Goal: Task Accomplishment & Management: Use online tool/utility

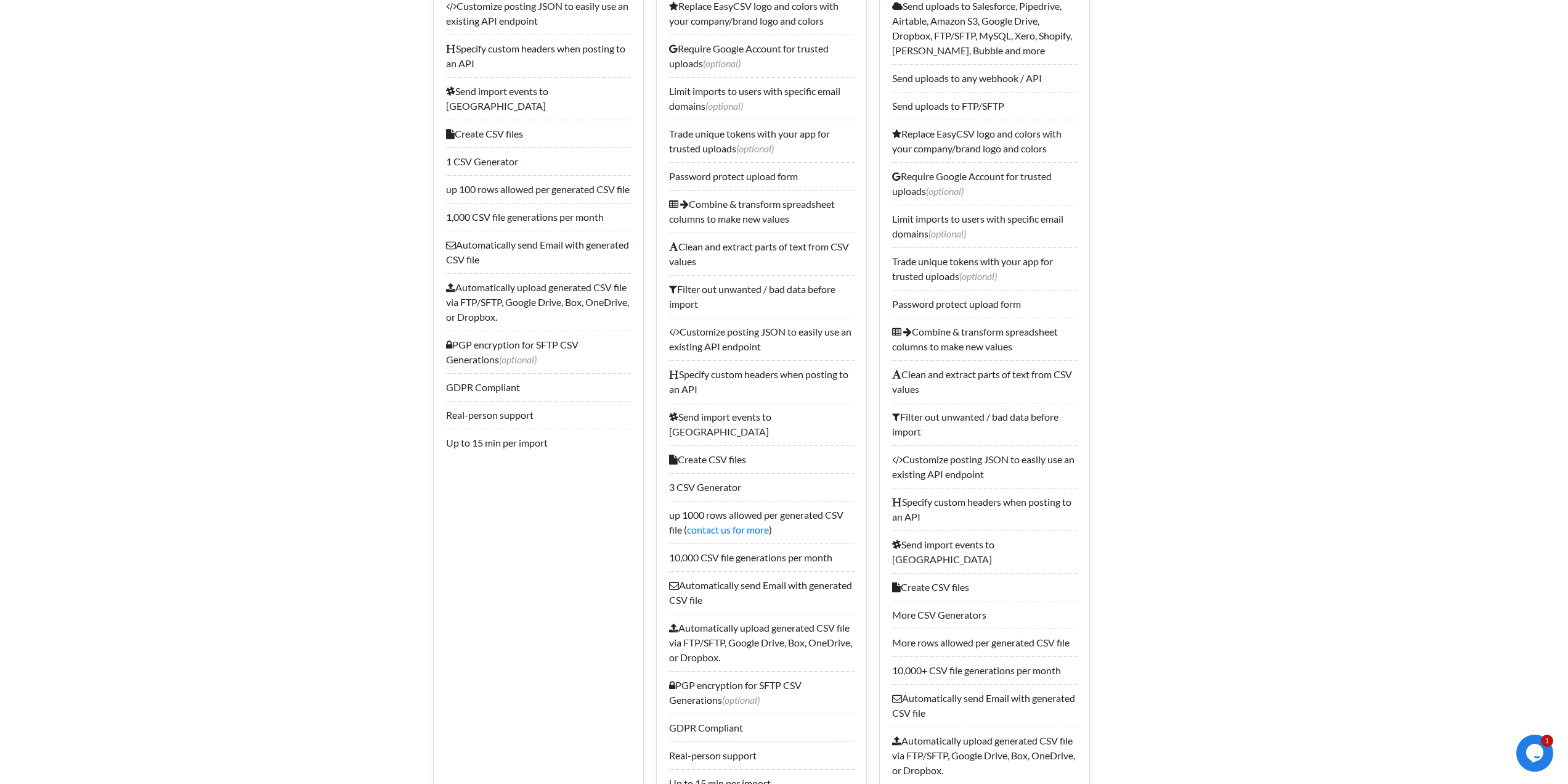
scroll to position [647, 0]
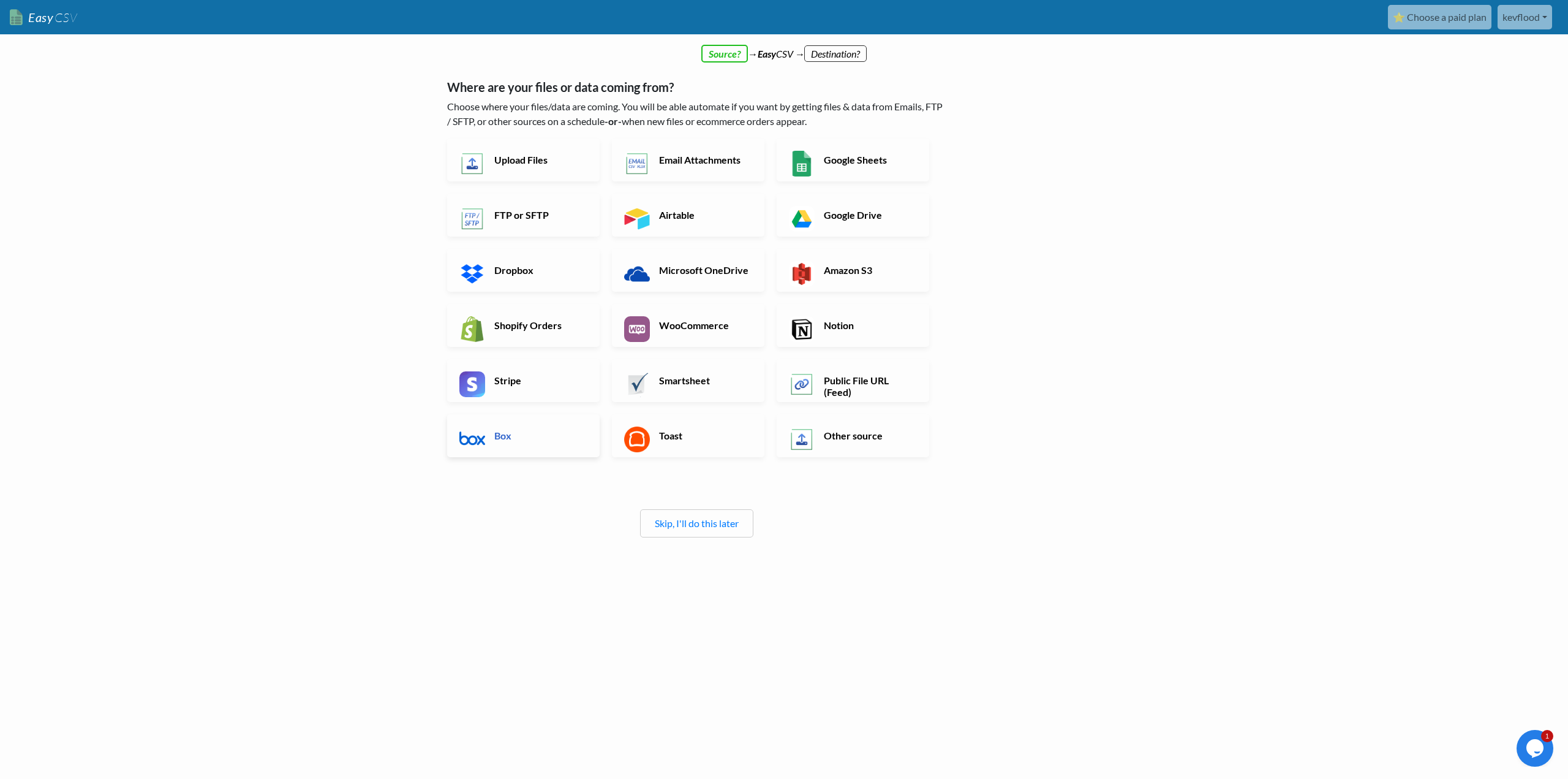
click at [493, 437] on h6 "Box" at bounding box center [539, 434] width 96 height 11
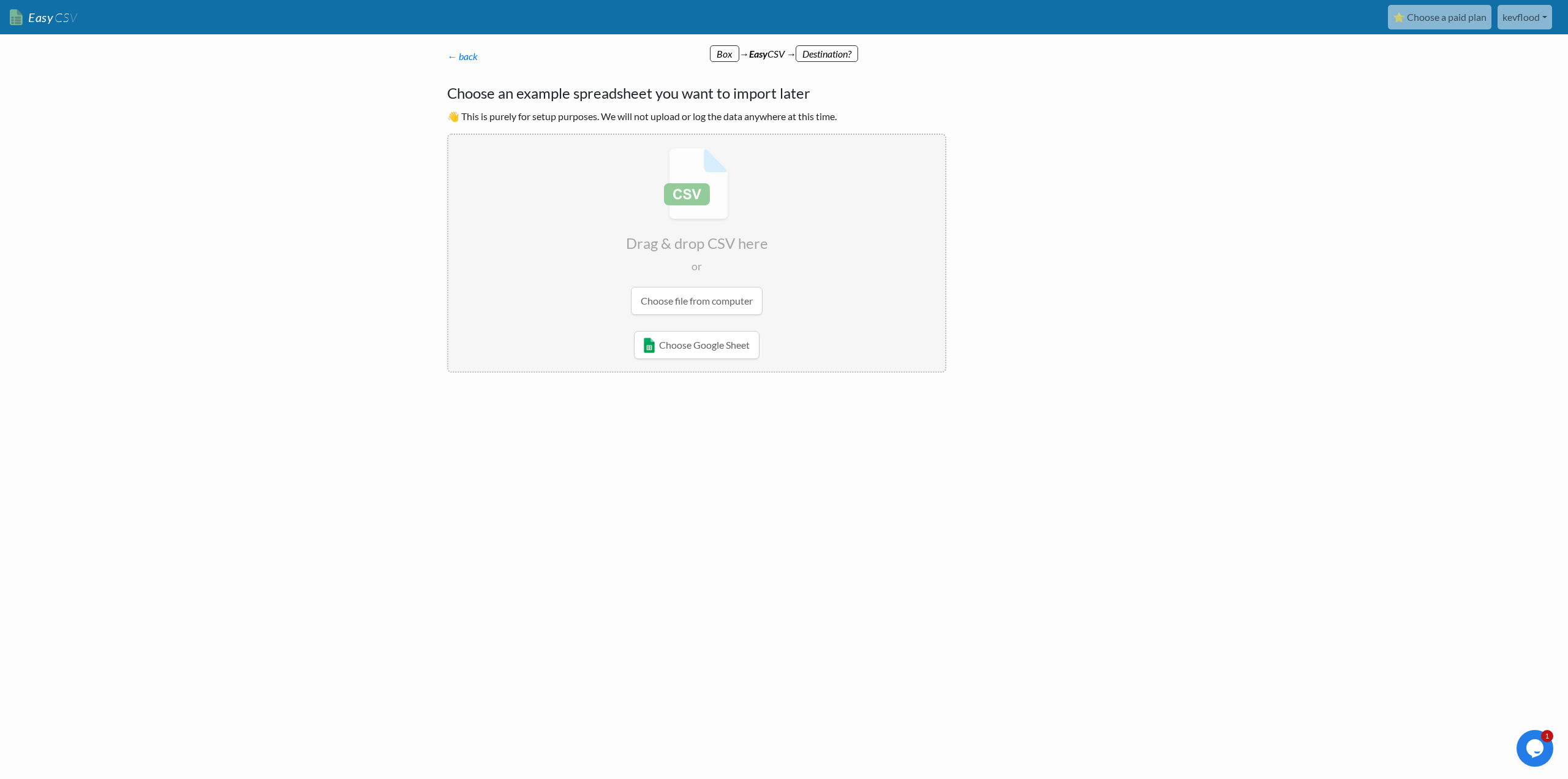
click at [703, 301] on input "file" at bounding box center [696, 230] width 497 height 193
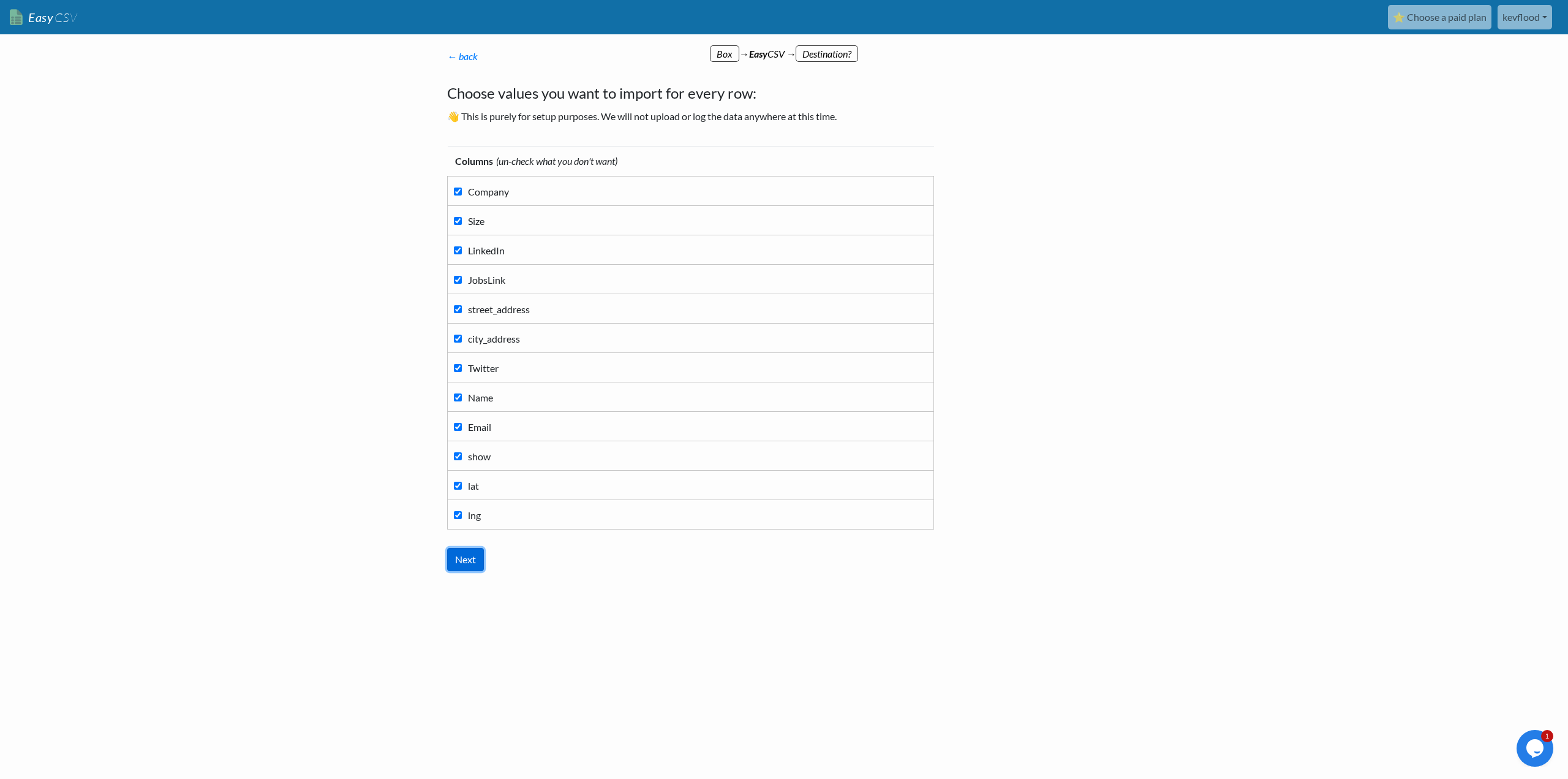
click at [469, 558] on input "Next" at bounding box center [466, 559] width 37 height 23
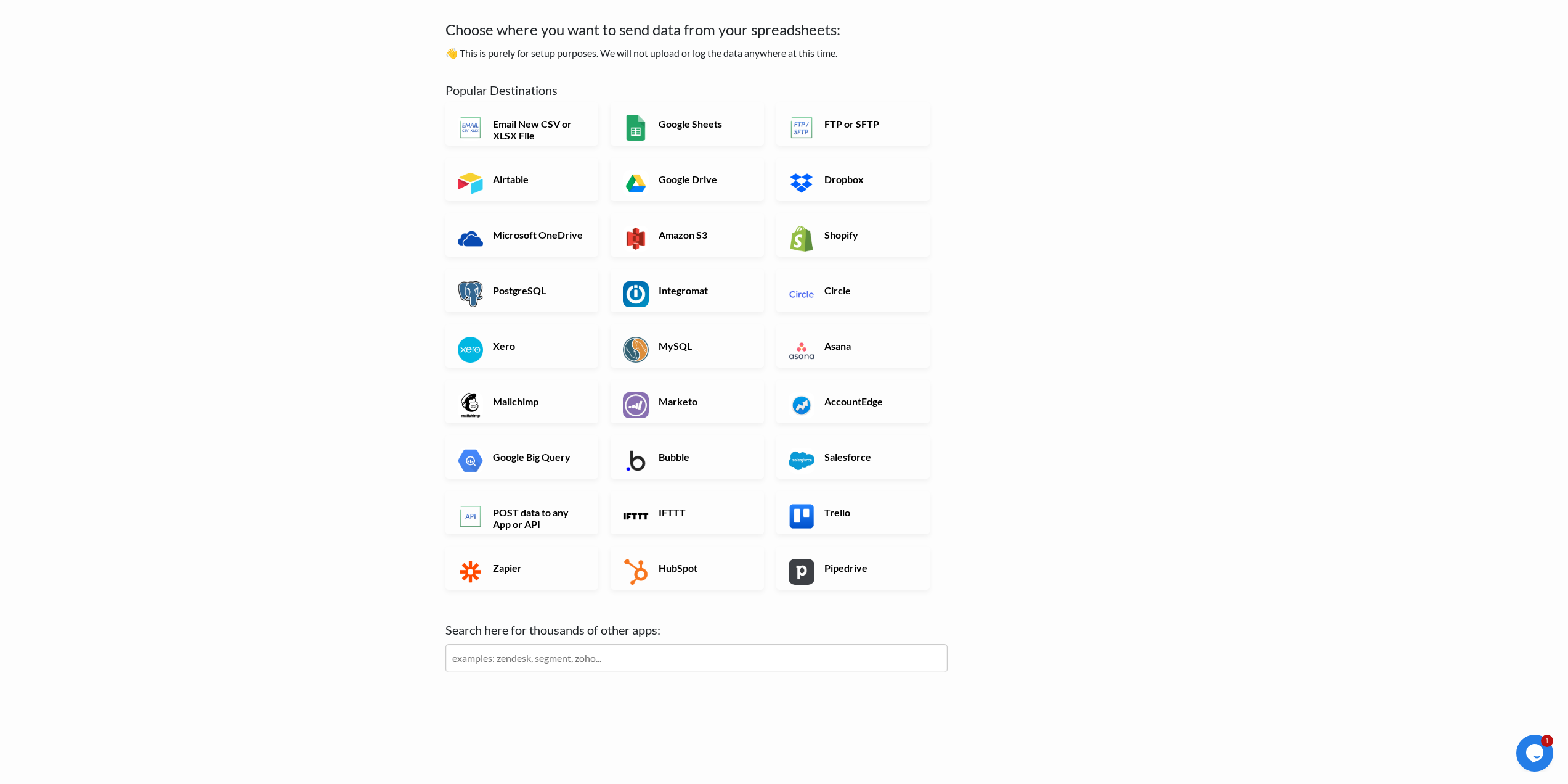
scroll to position [65, 0]
click at [654, 570] on link "HubSpot" at bounding box center [686, 567] width 153 height 43
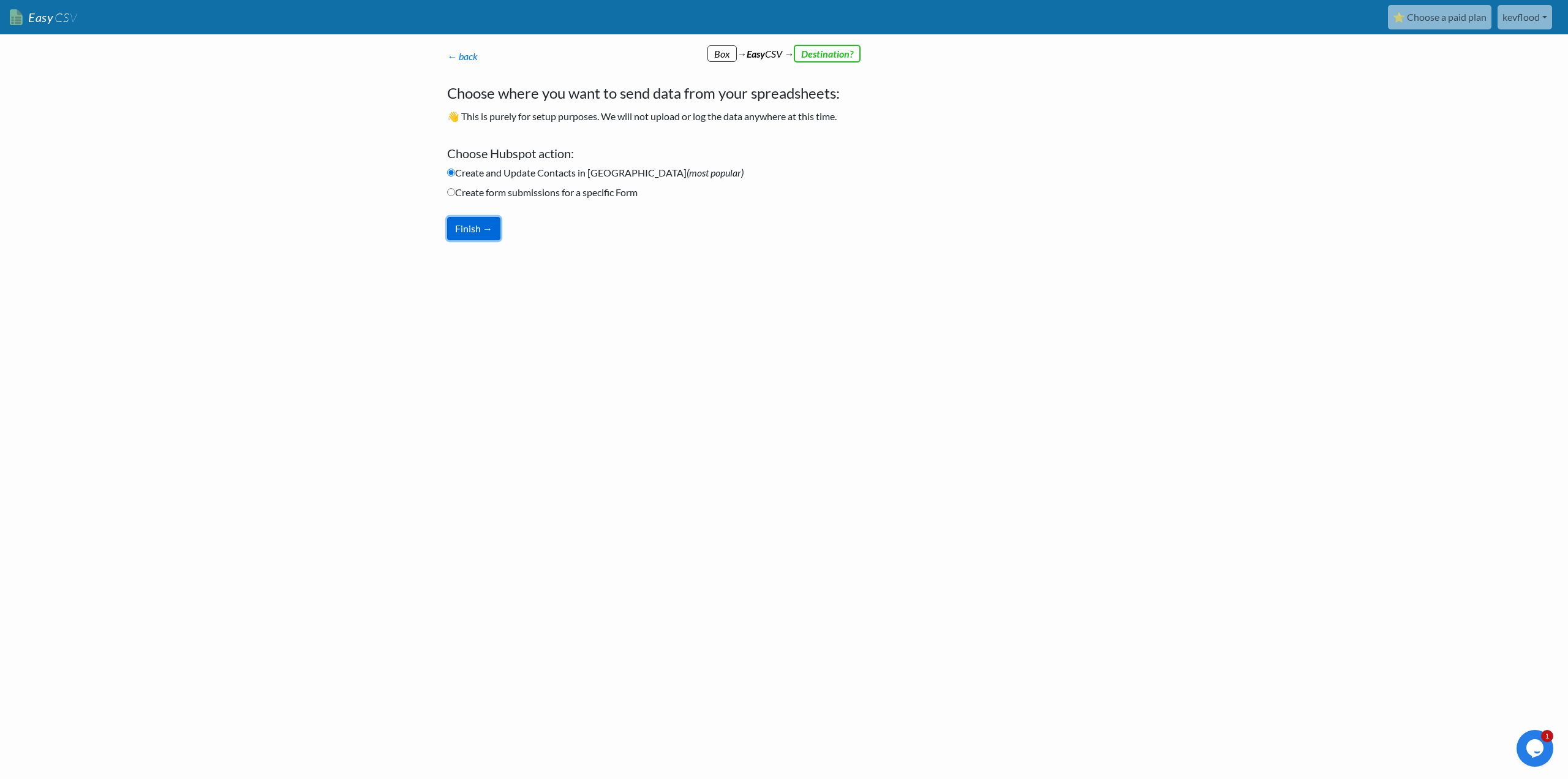
click at [469, 232] on button "Finish →" at bounding box center [474, 229] width 54 height 23
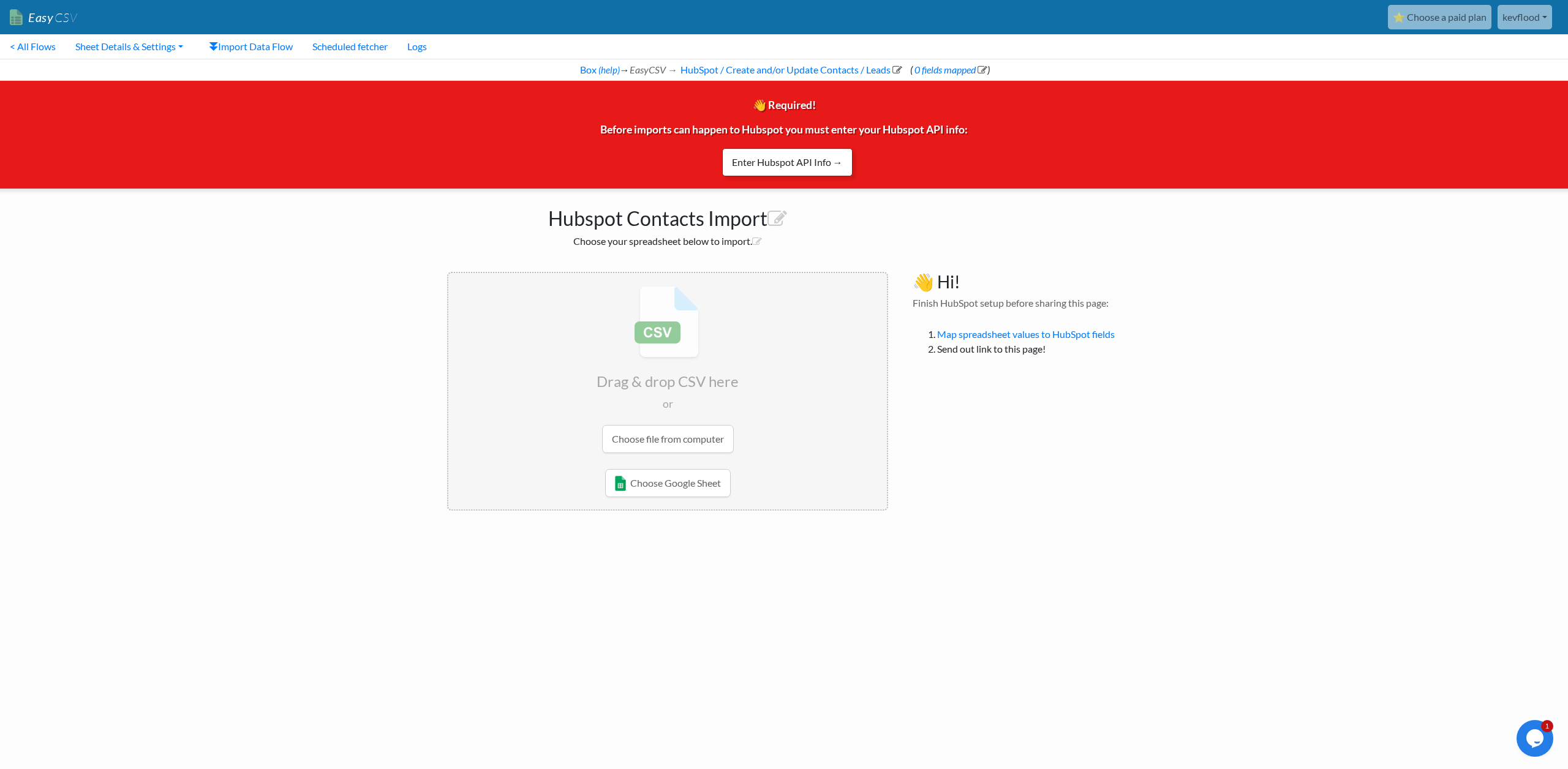
click at [811, 167] on link "Enter Hubspot API Info →" at bounding box center [787, 163] width 130 height 28
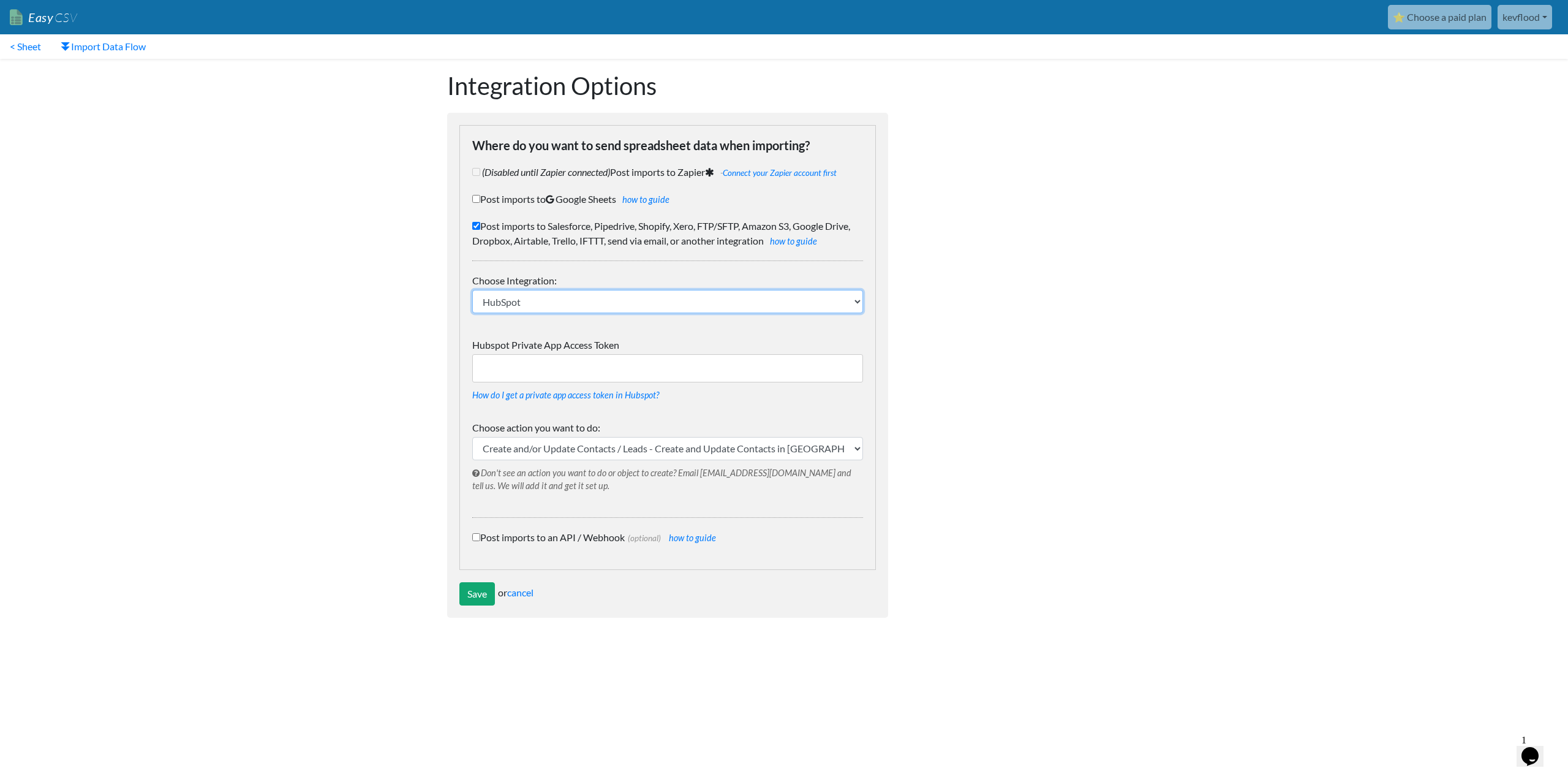
click at [600, 298] on select "IFTTT FTP or SFTP Amazon S3 HubSpot Google Big Query Salesforce Pipedrive Airta…" at bounding box center [667, 302] width 391 height 23
click at [595, 367] on input "Hubspot Private App Access Token" at bounding box center [667, 368] width 391 height 28
click at [490, 199] on label "Post imports to Google Sheets how to guide" at bounding box center [667, 199] width 391 height 15
click at [480, 199] on input "Post imports to Google Sheets how to guide" at bounding box center [475, 199] width 8 height 8
checkbox input "true"
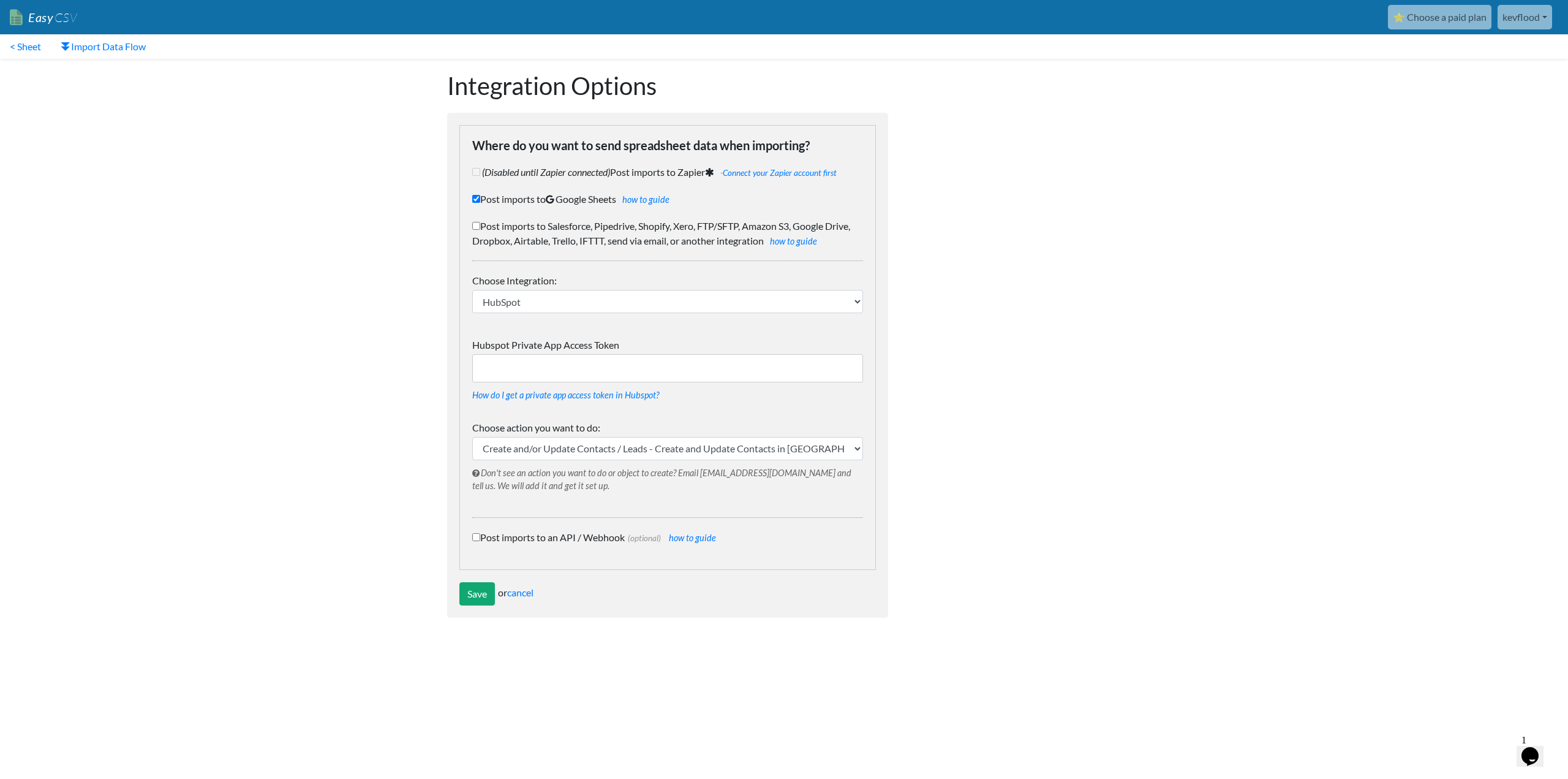
checkbox input "false"
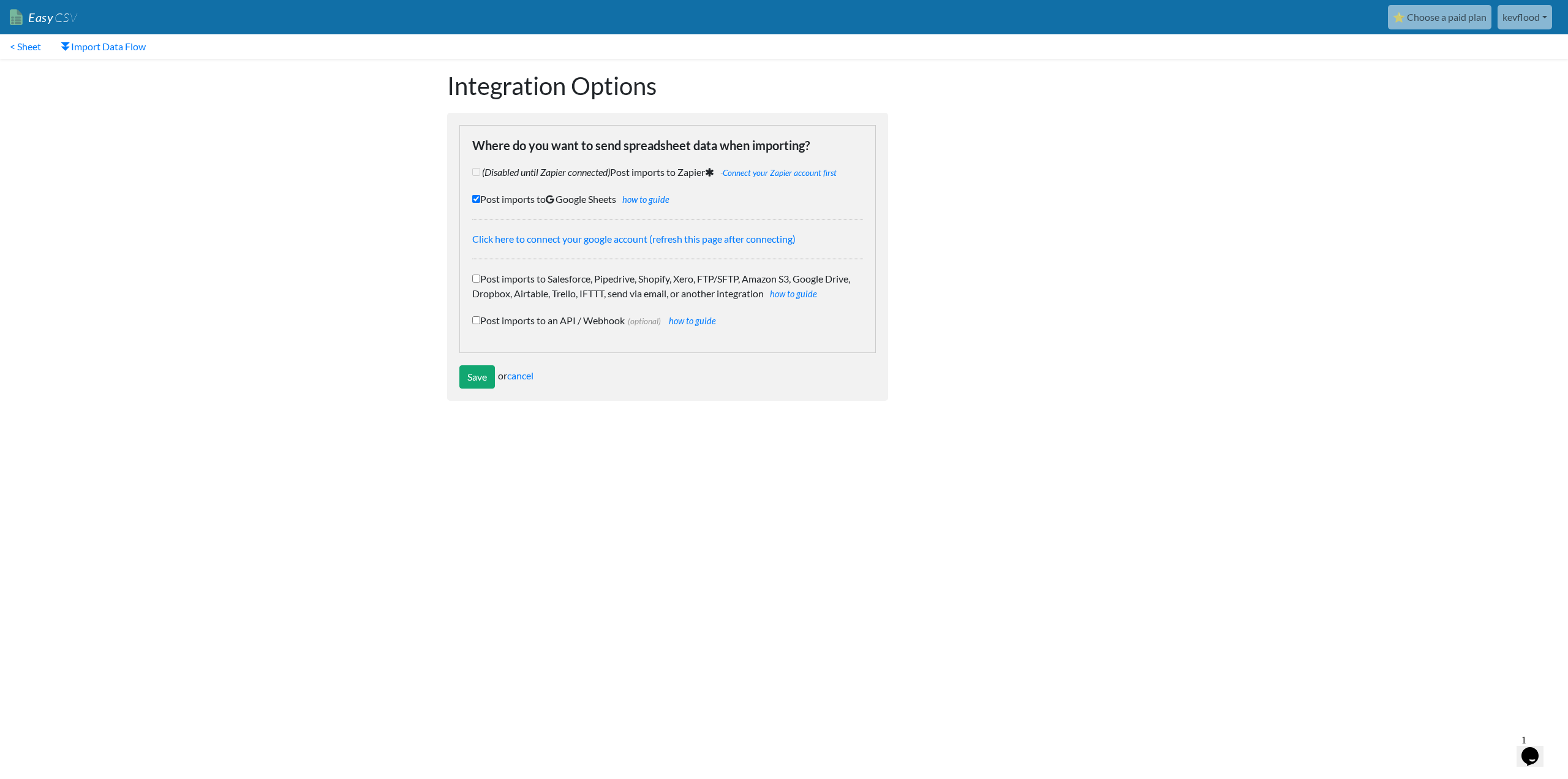
click at [490, 199] on label "Post imports to Google Sheets how to guide" at bounding box center [667, 199] width 391 height 15
click at [480, 199] on input "Post imports to Google Sheets how to guide" at bounding box center [475, 199] width 8 height 8
checkbox input "false"
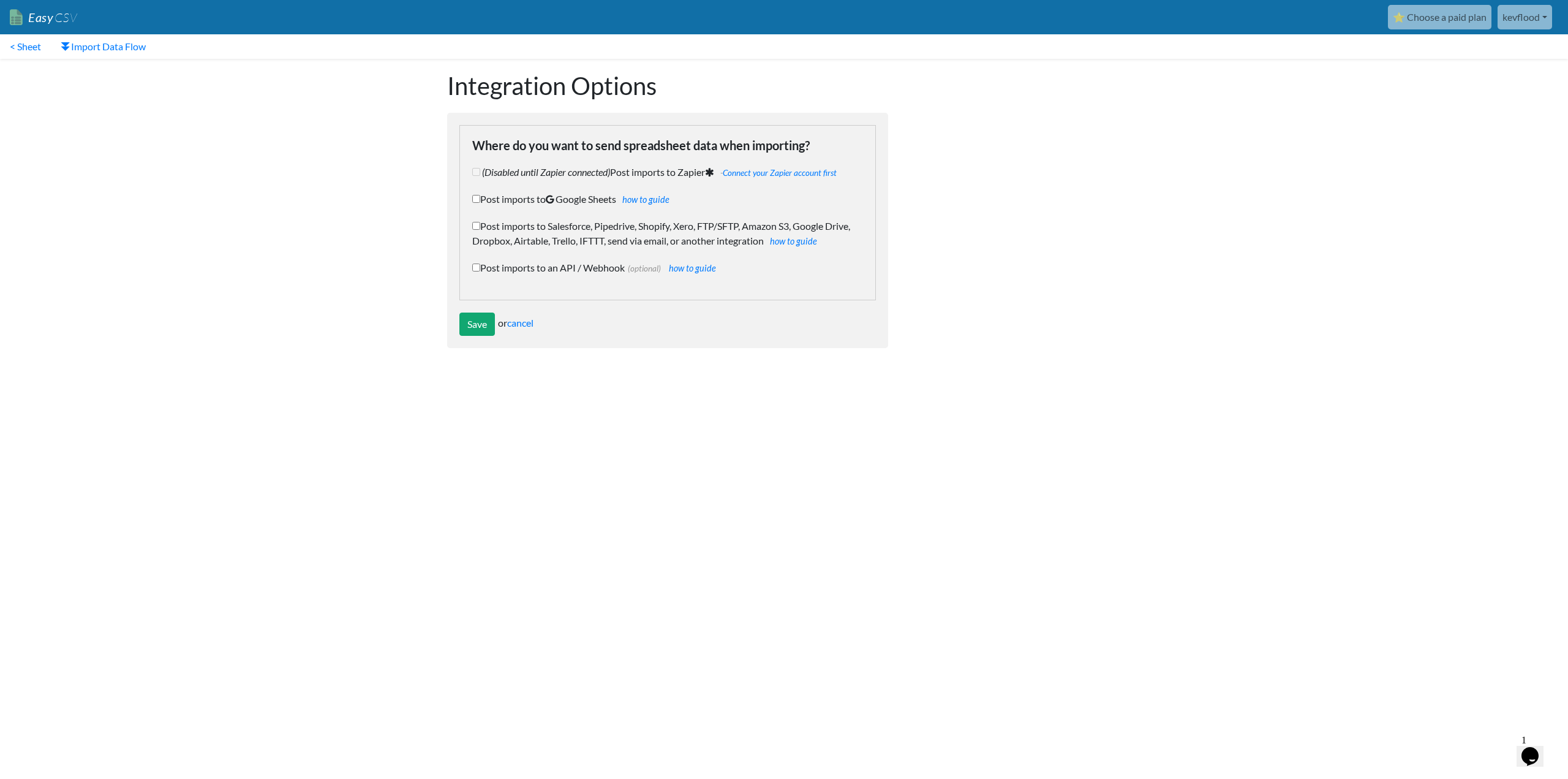
click at [509, 228] on label "Post imports to Salesforce, Pipedrive, Shopify, Xero, FTP/SFTP, Amazon S3, Goog…" at bounding box center [667, 233] width 391 height 29
click at [480, 228] on input "Post imports to Salesforce, Pipedrive, Shopify, Xero, FTP/SFTP, Amazon S3, Goog…" at bounding box center [475, 225] width 8 height 8
checkbox input "true"
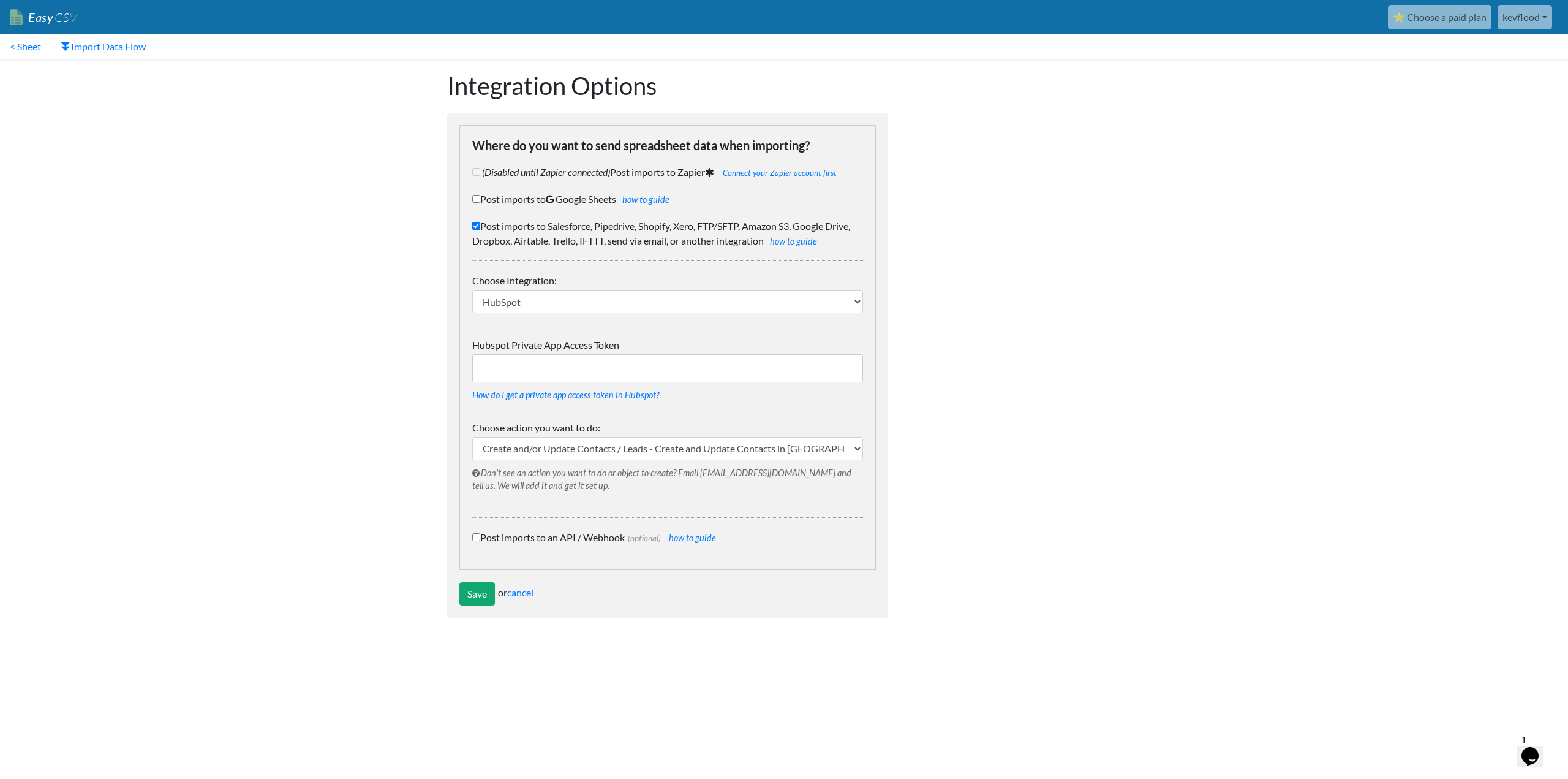
click at [555, 367] on input "Hubspot Private App Access Token" at bounding box center [667, 368] width 391 height 28
click at [571, 375] on input "Hubspot Private App Access Token" at bounding box center [667, 368] width 391 height 28
paste input "pat-eu1-f07bd2a3-0b09-4175-869e-7d5bcf2d085d"
type input "pat-eu1-f07bd2a3-0b09-4175-869e-7d5bcf2d085d"
click at [476, 196] on input "Post imports to Google Sheets how to guide" at bounding box center [475, 199] width 8 height 8
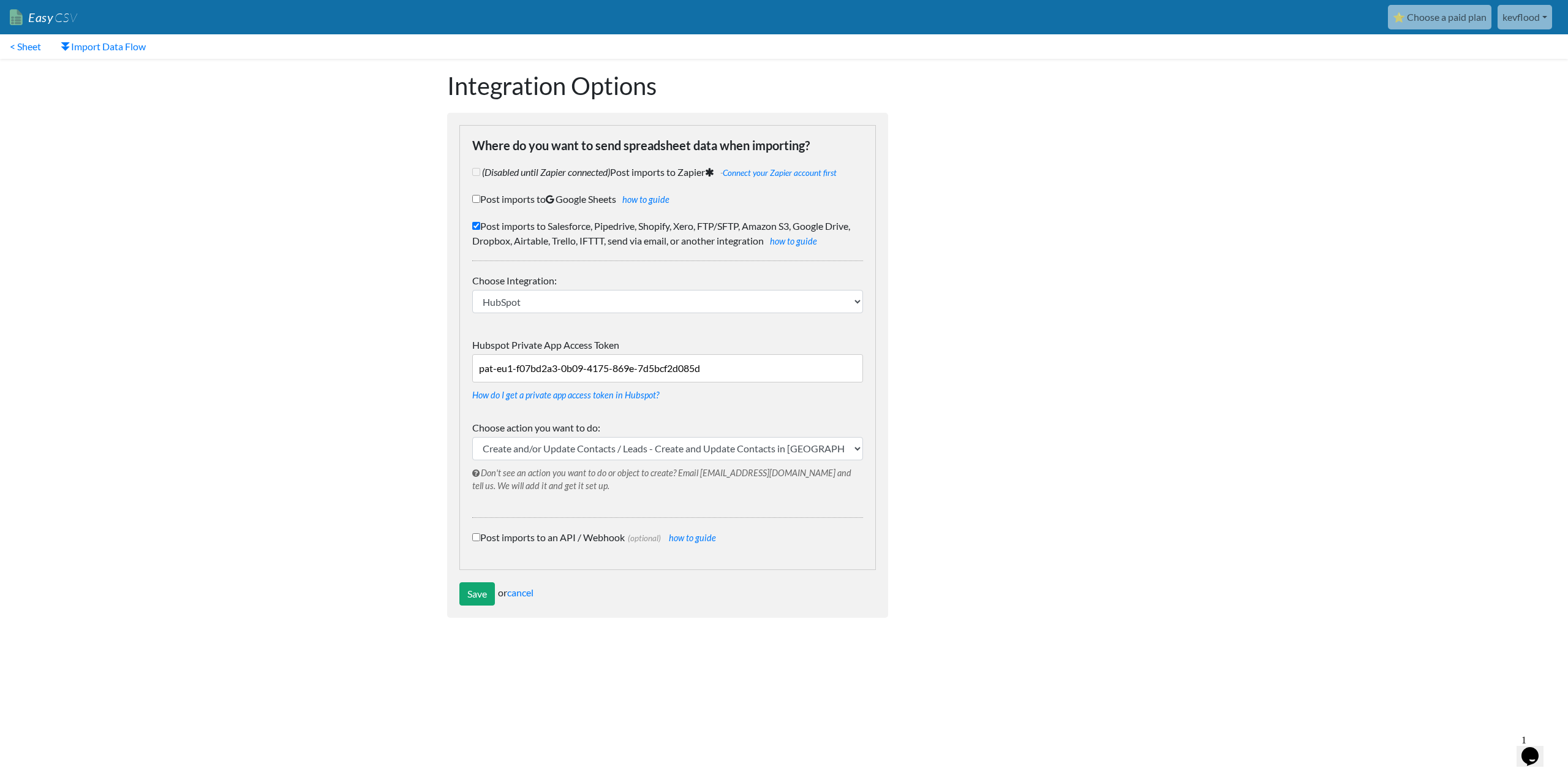
checkbox input "true"
checkbox input "false"
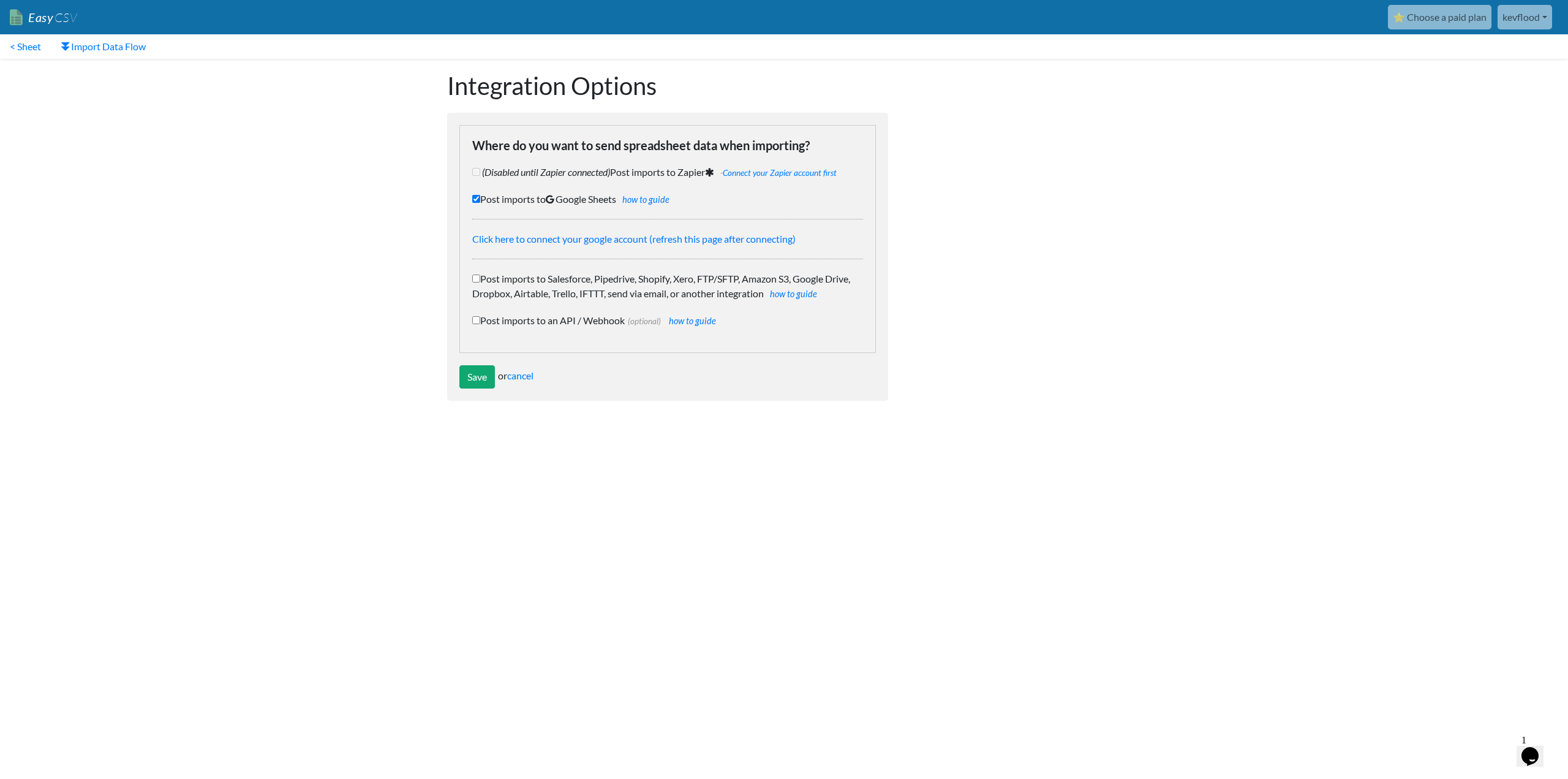
click at [476, 196] on input "Post imports to Google Sheets how to guide" at bounding box center [475, 199] width 8 height 8
checkbox input "false"
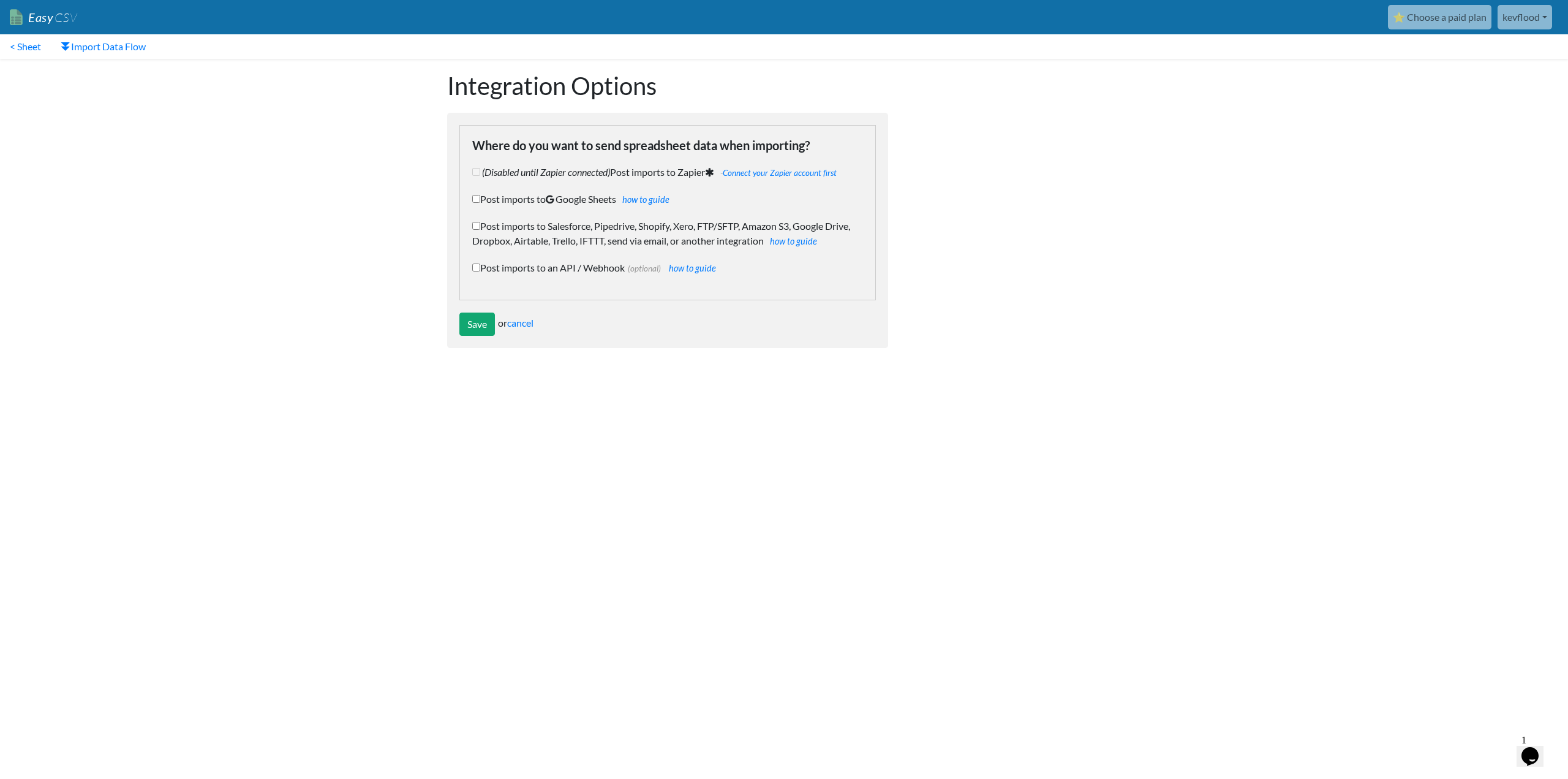
click at [475, 225] on input "Post imports to Salesforce, Pipedrive, Shopify, Xero, FTP/SFTP, Amazon S3, Goog…" at bounding box center [475, 225] width 8 height 8
checkbox input "true"
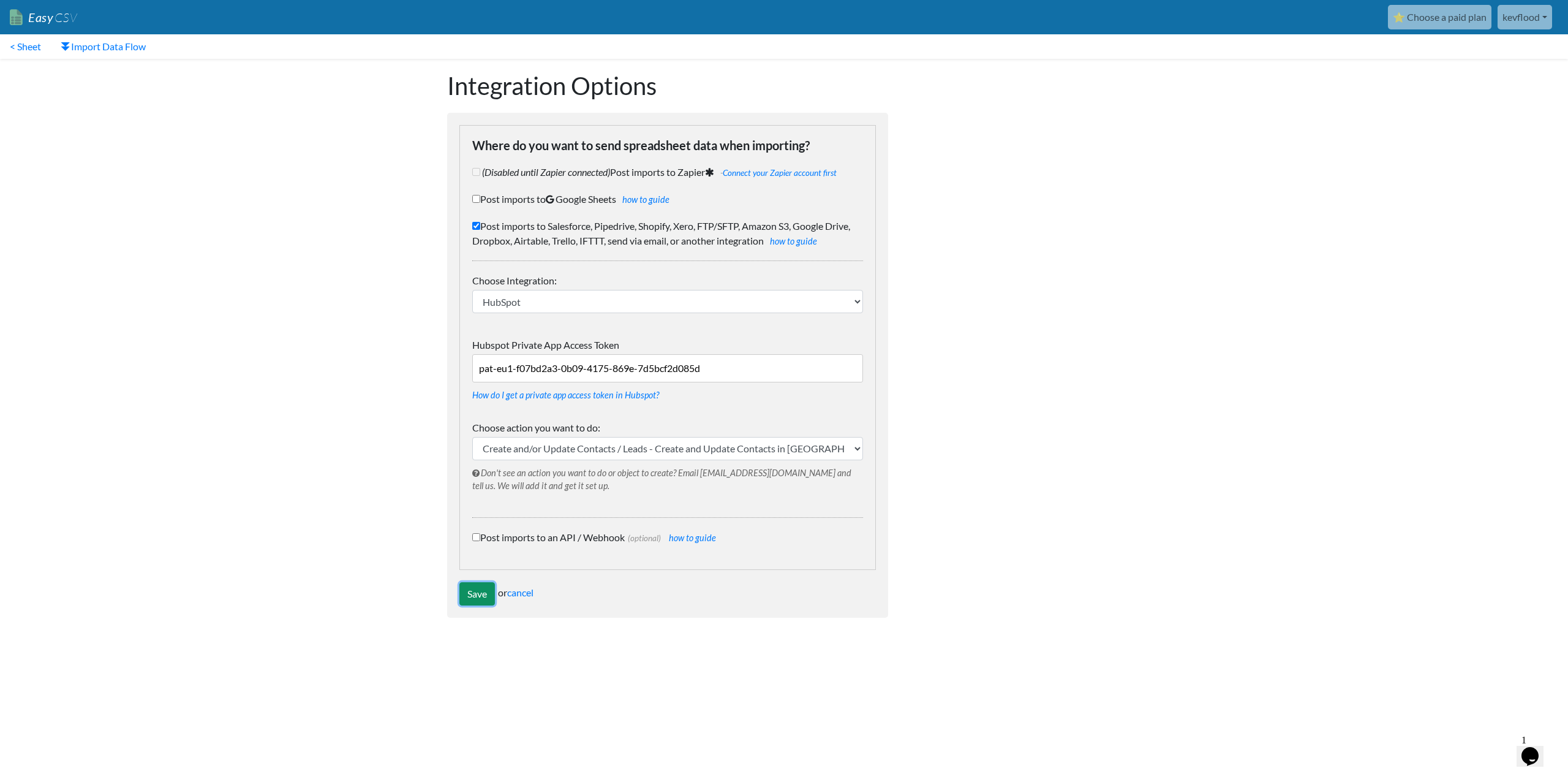
click at [476, 598] on input "Save" at bounding box center [477, 593] width 35 height 23
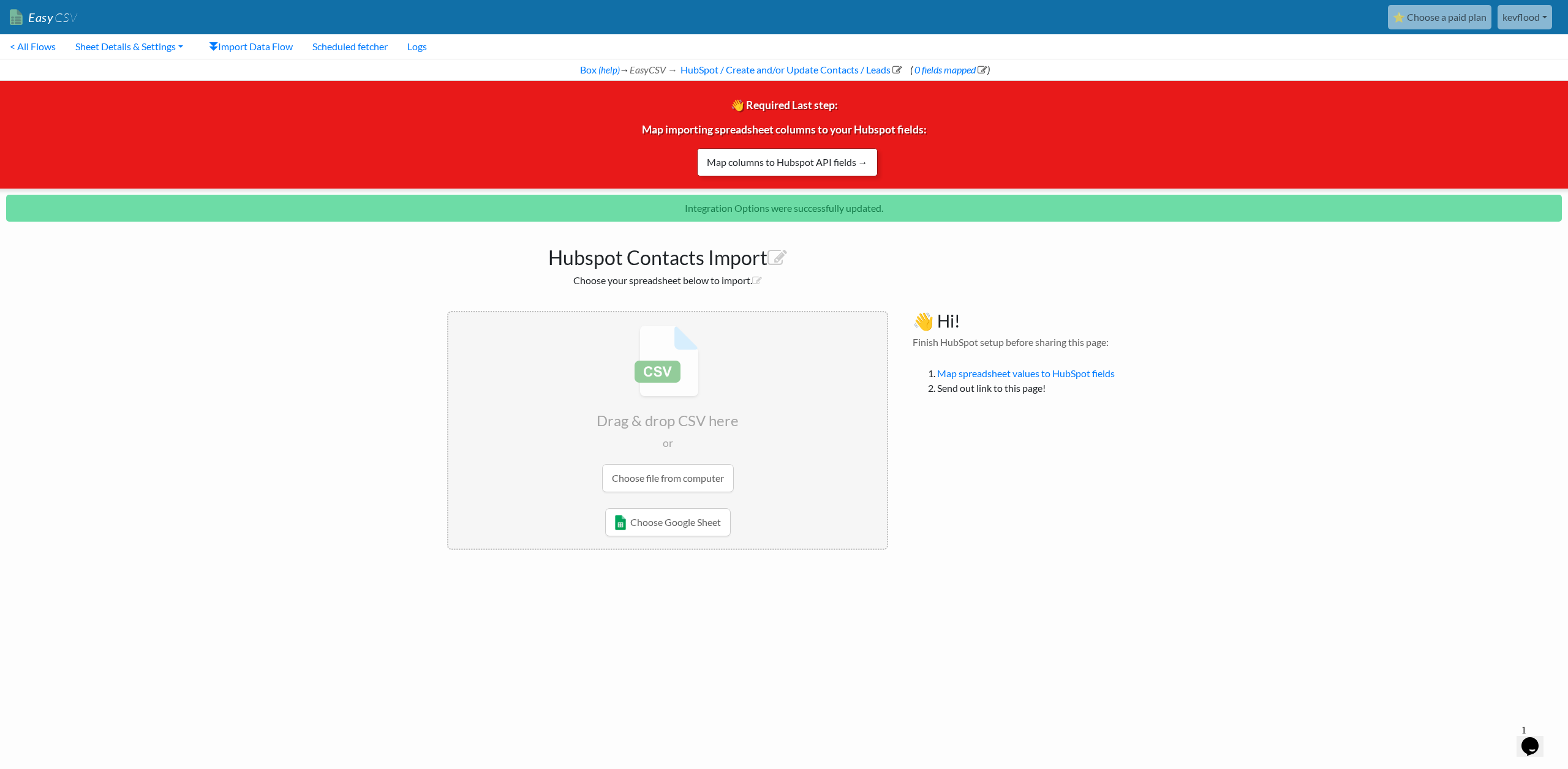
click at [788, 164] on link "Map columns to Hubspot API fields →" at bounding box center [788, 163] width 181 height 28
click at [759, 163] on link "Map columns to Hubspot API fields →" at bounding box center [788, 163] width 181 height 28
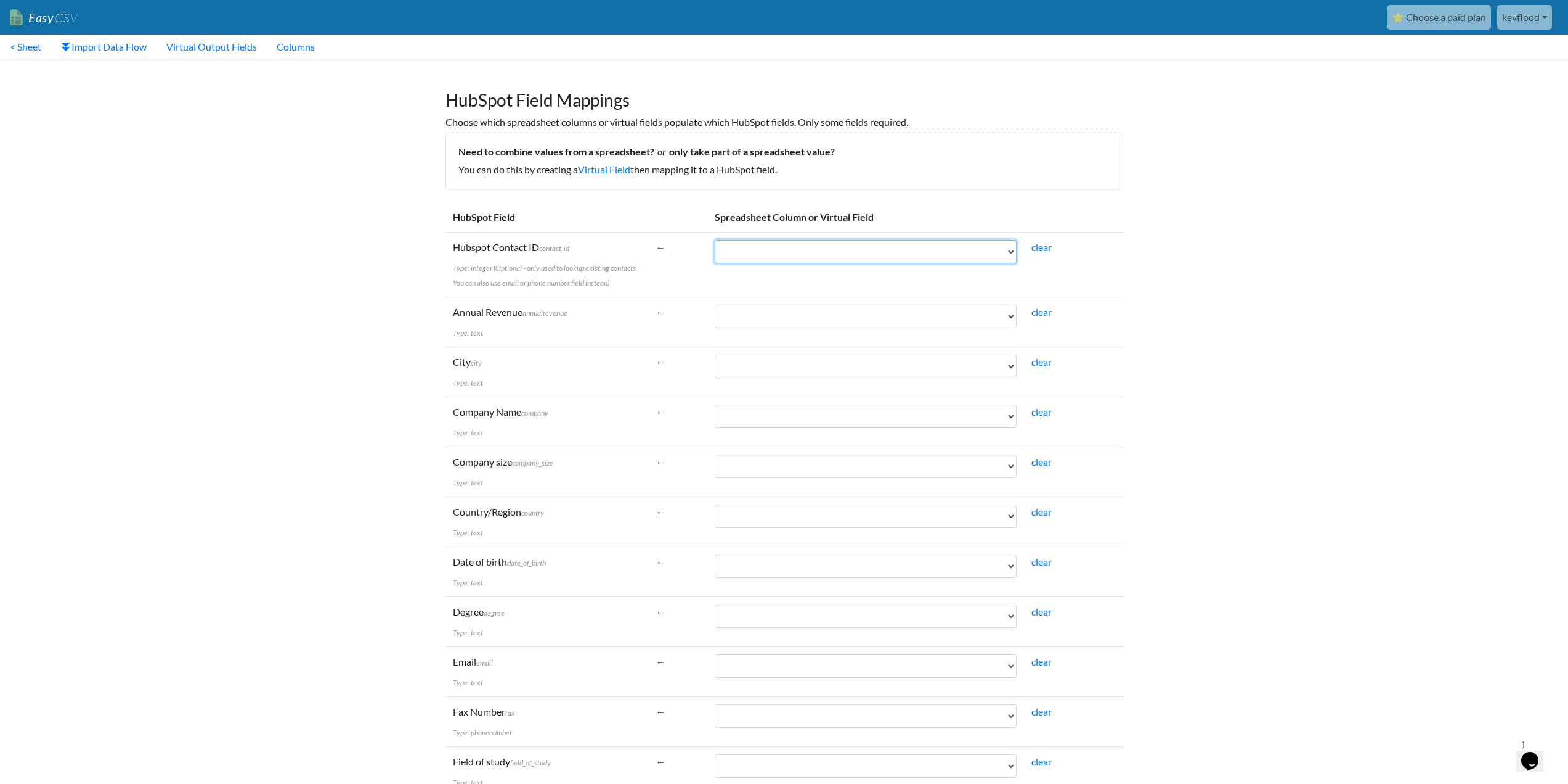
click at [916, 249] on select "Company Size LinkedIn JobsLink street_address city_address Twitter Name Email s…" at bounding box center [865, 251] width 302 height 23
click at [662, 387] on td "←" at bounding box center [678, 372] width 59 height 50
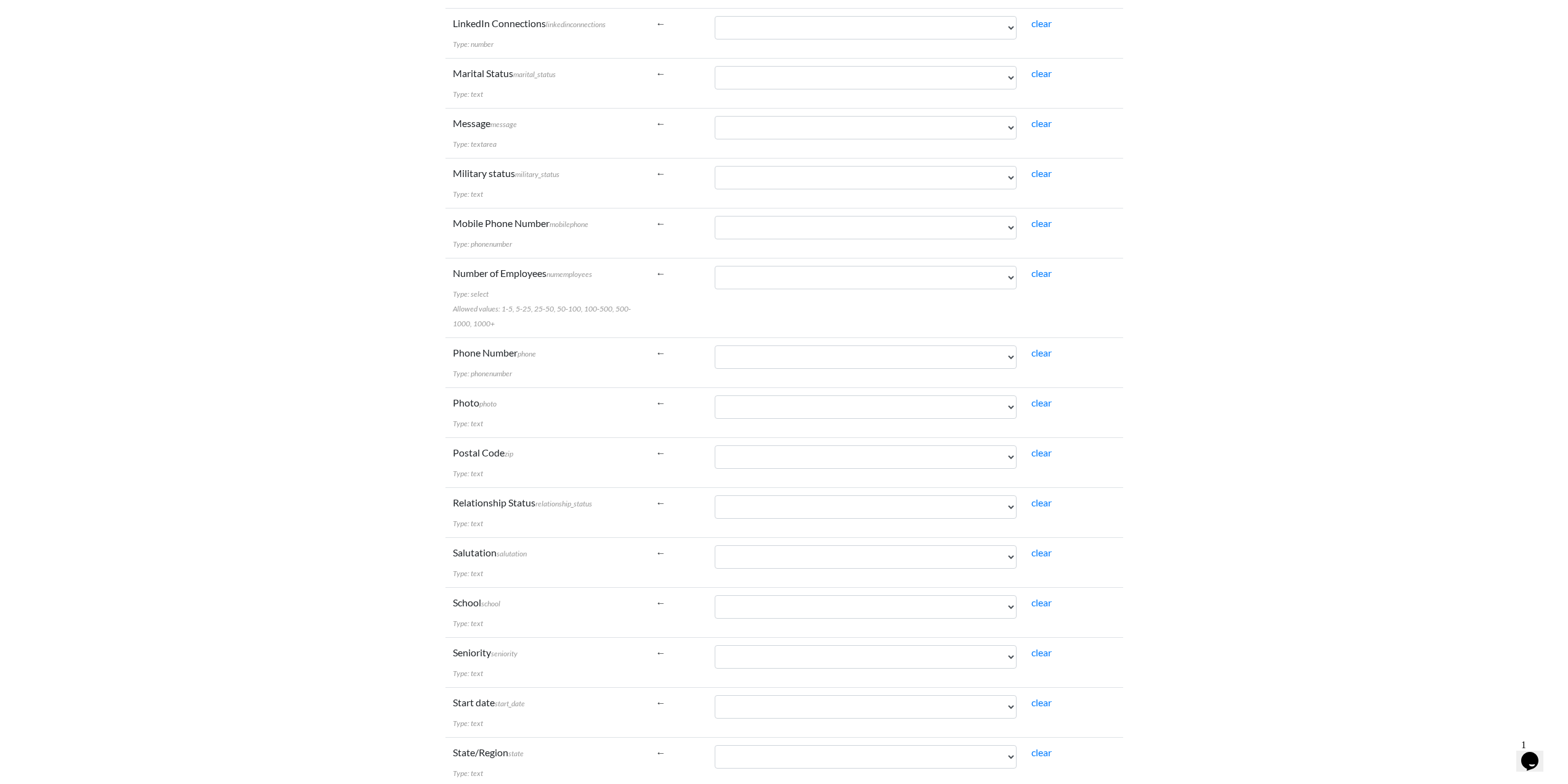
scroll to position [1646, 0]
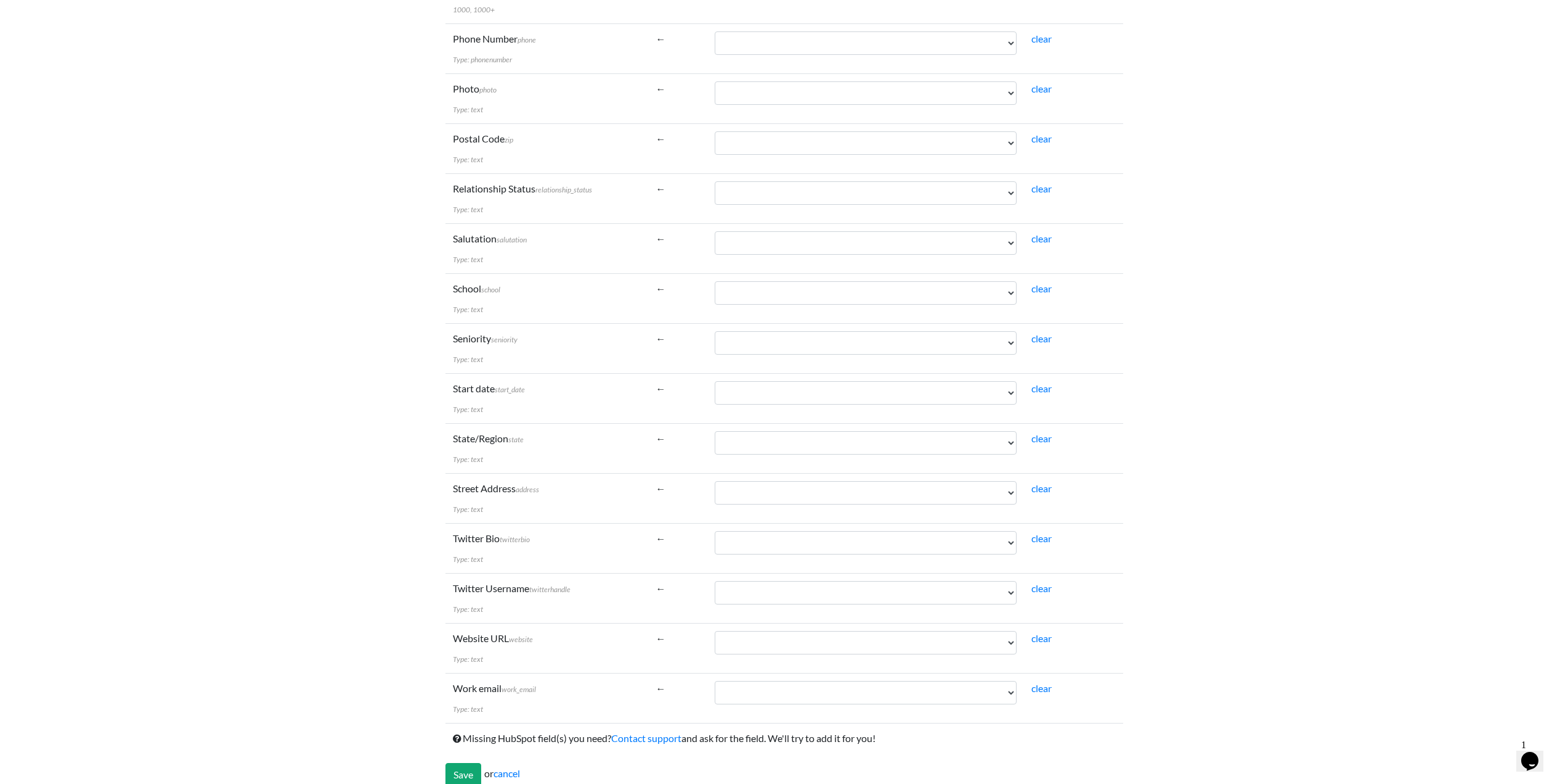
click at [632, 400] on td "Start date start_date Type: text" at bounding box center [547, 398] width 203 height 50
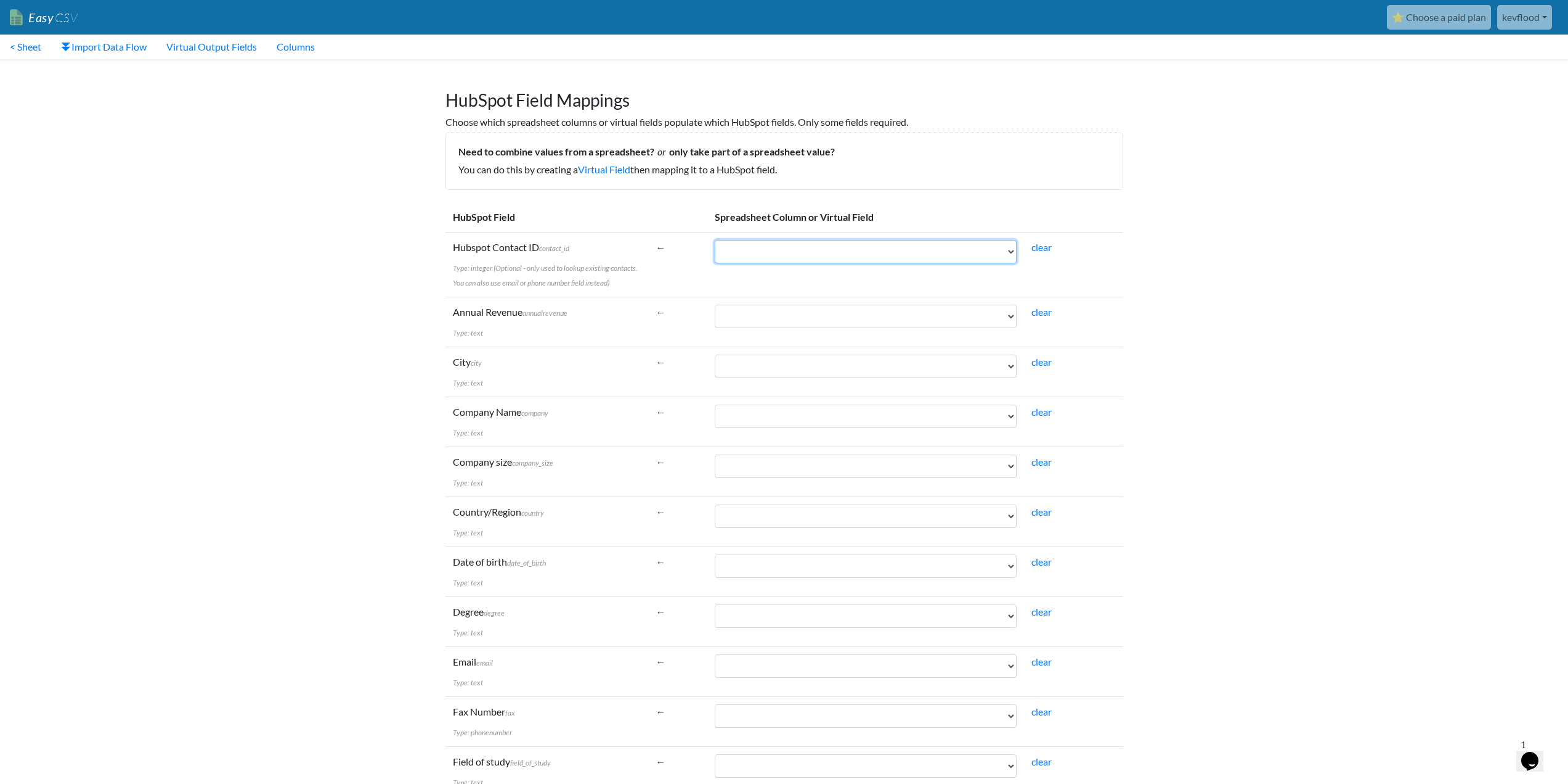
click at [994, 257] on select "Company Size LinkedIn JobsLink street_address city_address Twitter Name Email s…" at bounding box center [865, 251] width 302 height 23
select select "cr_753078"
click at [715, 404] on select "Company Size LinkedIn JobsLink street_address city_address Twitter Name Email s…" at bounding box center [865, 416] width 302 height 23
click at [963, 412] on select "Company Size LinkedIn JobsLink street_address city_address Twitter Name Email s…" at bounding box center [865, 416] width 302 height 23
select select "cr_753079"
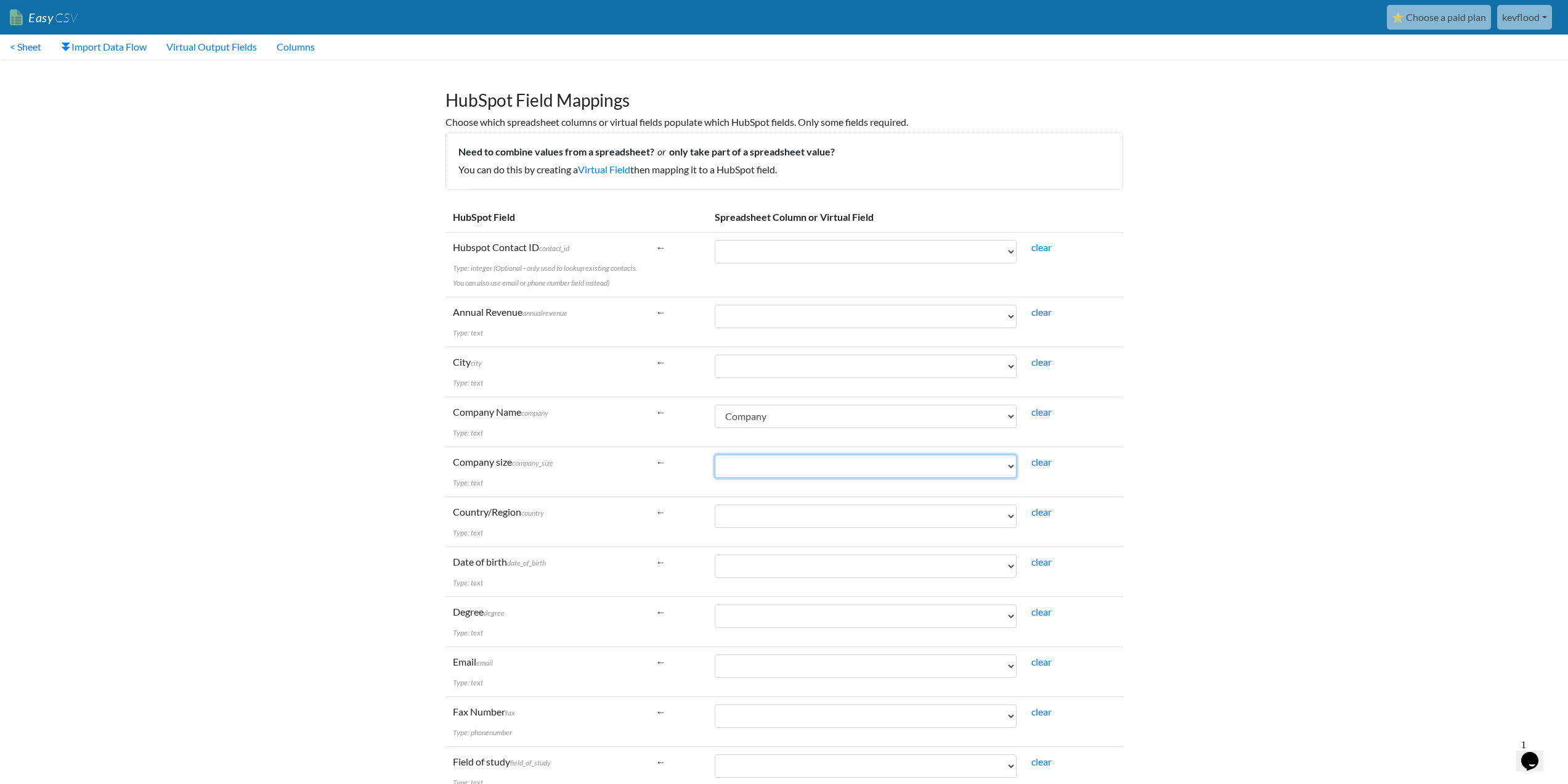
click at [715, 454] on select "Company Size LinkedIn JobsLink street_address city_address Twitter Name Email s…" at bounding box center [865, 465] width 302 height 23
drag, startPoint x: 830, startPoint y: 514, endPoint x: 625, endPoint y: 554, distance: 208.9
select select "cr_753083"
click at [715, 355] on select "Company Size LinkedIn JobsLink street_address city_address Twitter Name Email s…" at bounding box center [865, 366] width 302 height 23
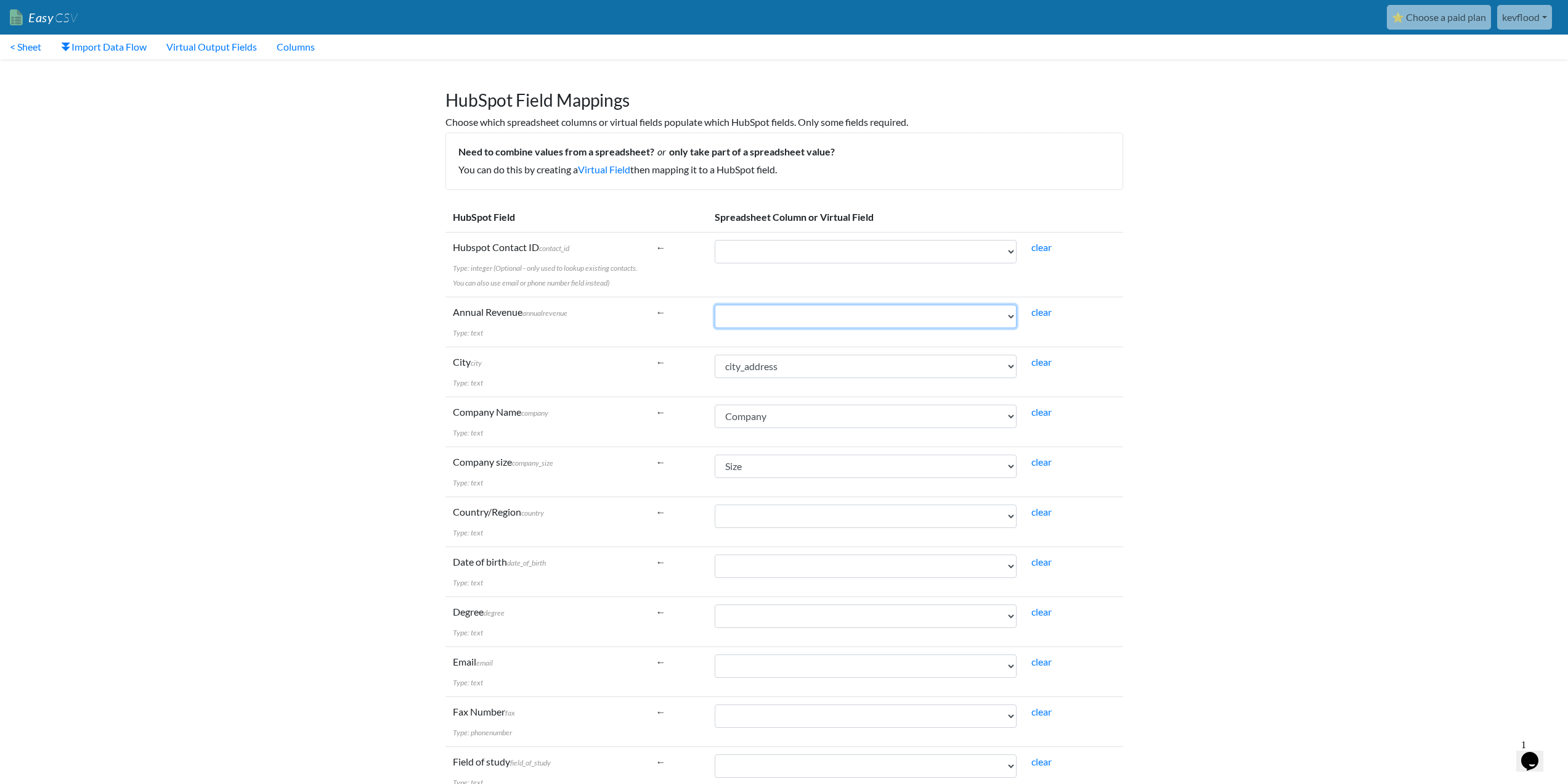
click at [845, 315] on select "Company Size LinkedIn JobsLink street_address city_address Twitter Name Email s…" at bounding box center [865, 316] width 302 height 23
click at [573, 477] on td "Company size company_size Type: text" at bounding box center [547, 471] width 203 height 50
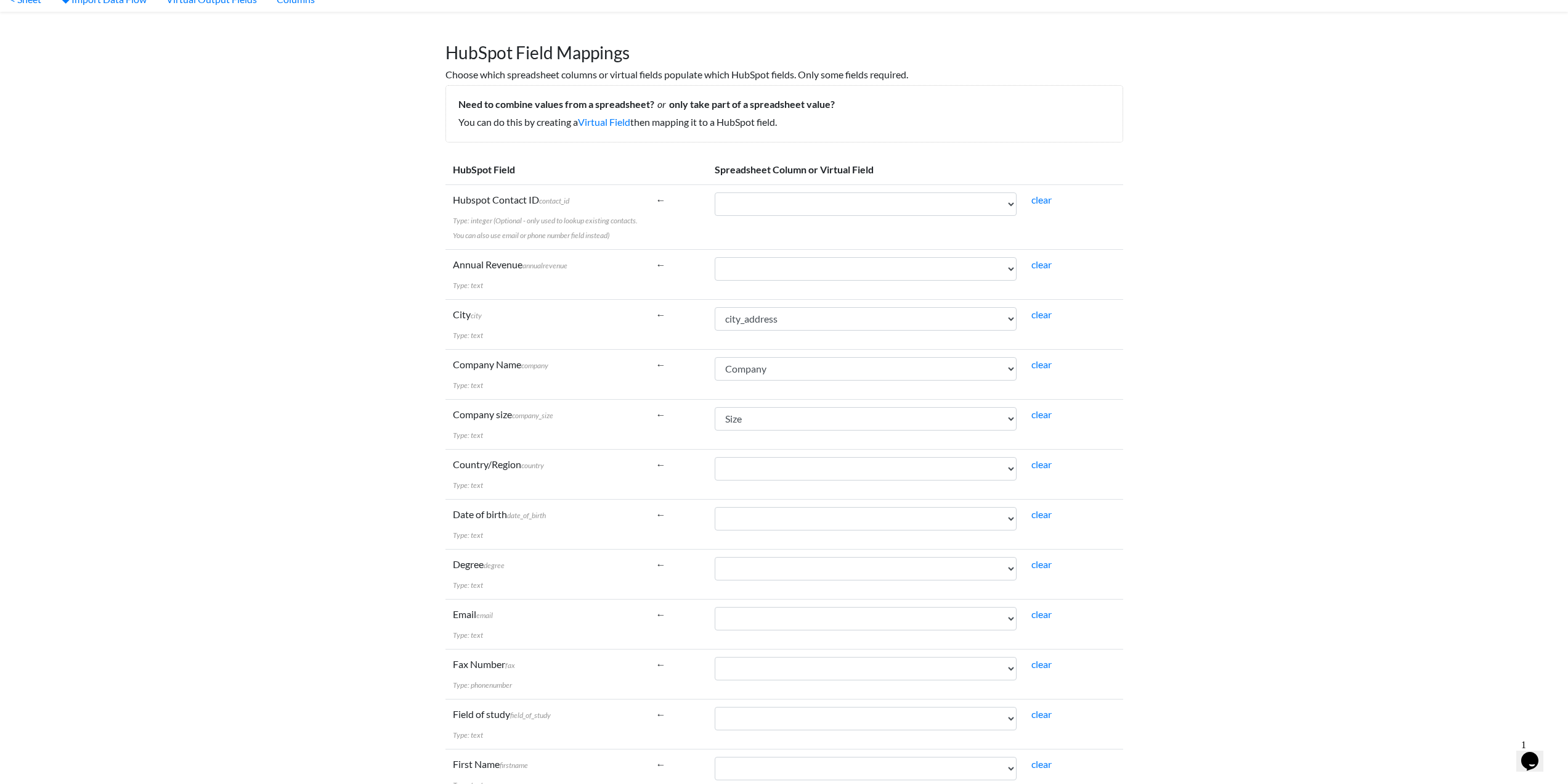
scroll to position [296, 0]
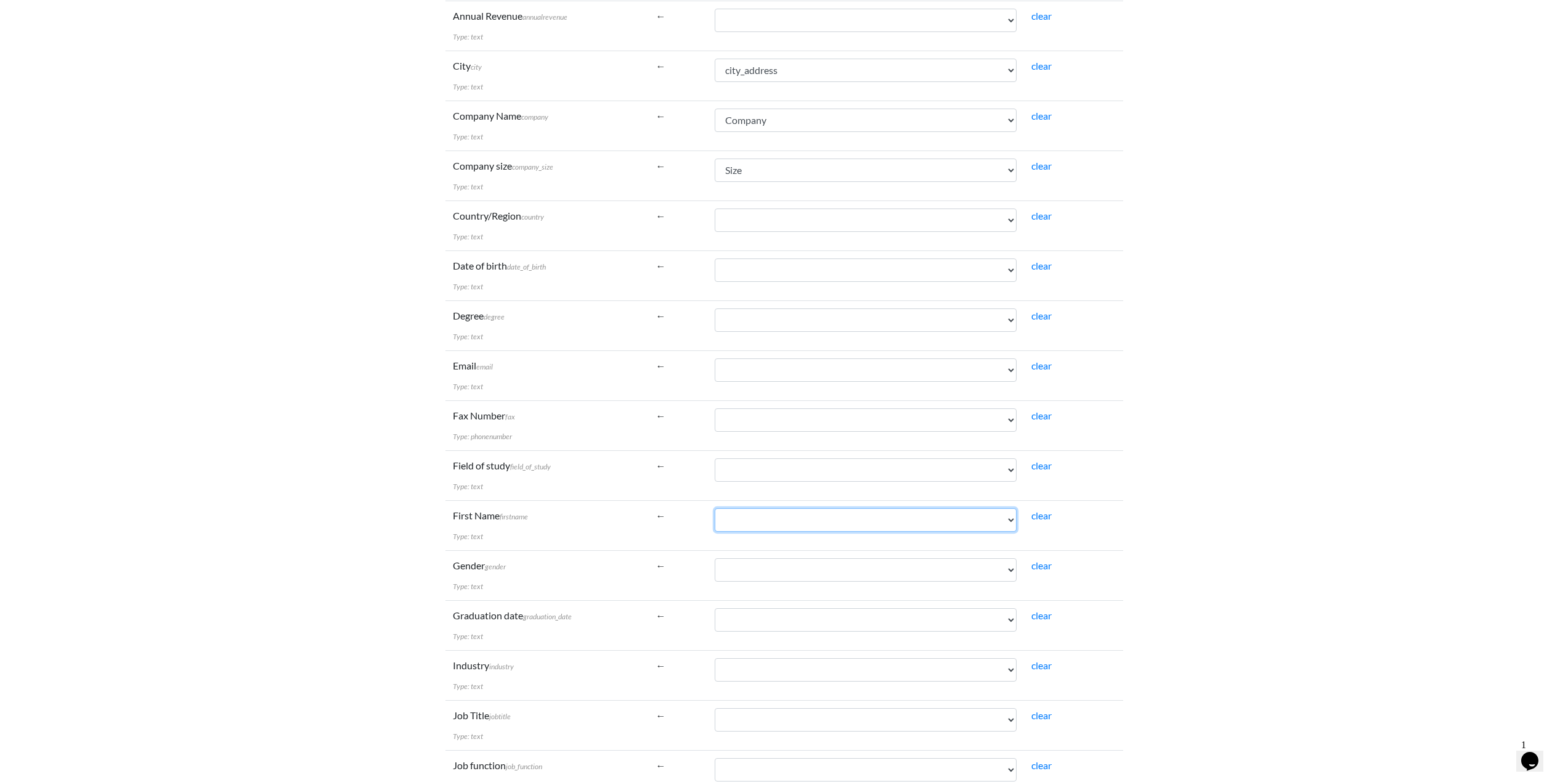
drag, startPoint x: 757, startPoint y: 524, endPoint x: 503, endPoint y: 503, distance: 254.9
click at [503, 503] on tr "First Name firstname Type: text ← Company Size LinkedIn JobsLink street_address…" at bounding box center [784, 525] width 677 height 50
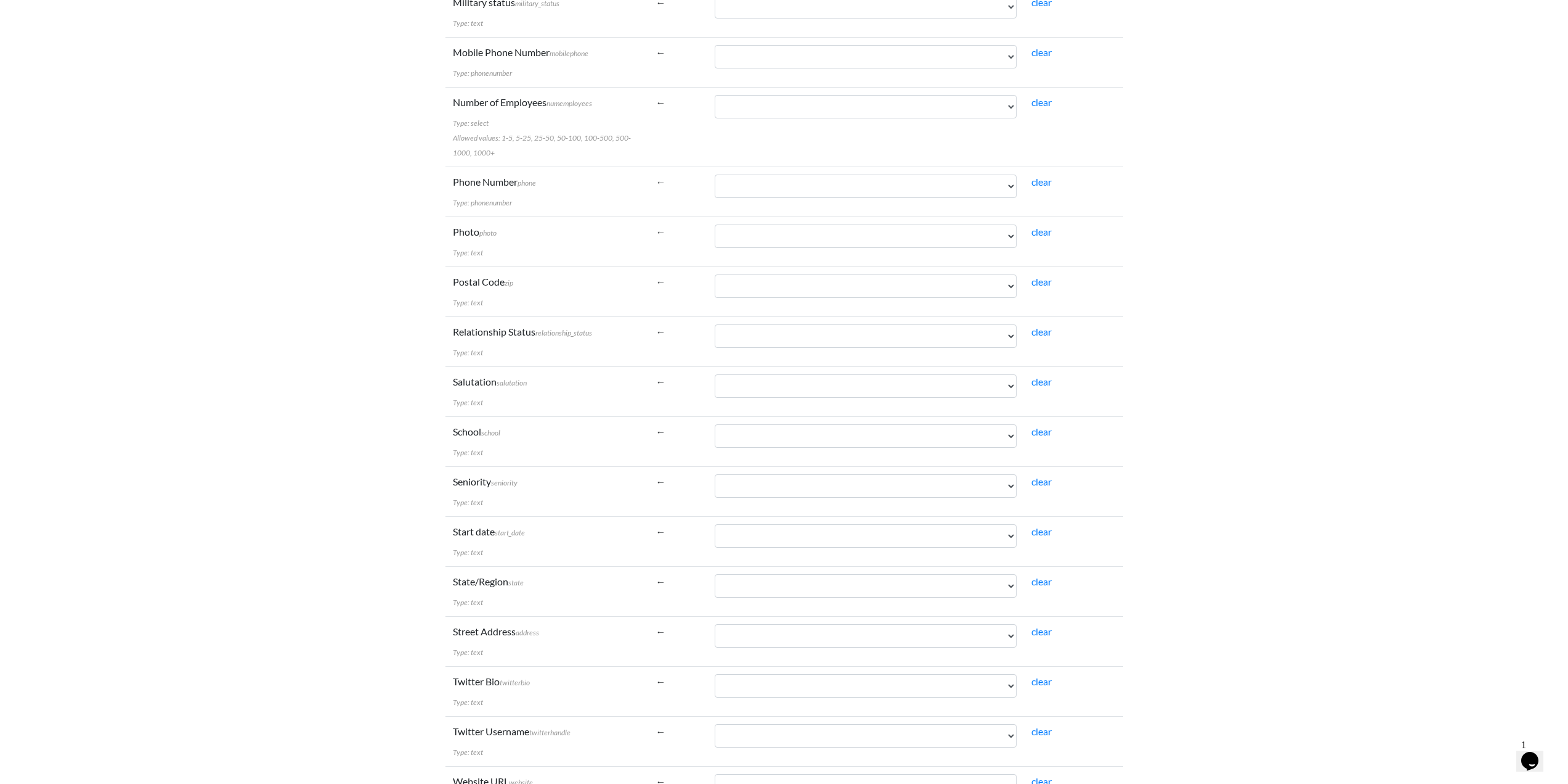
scroll to position [1646, 0]
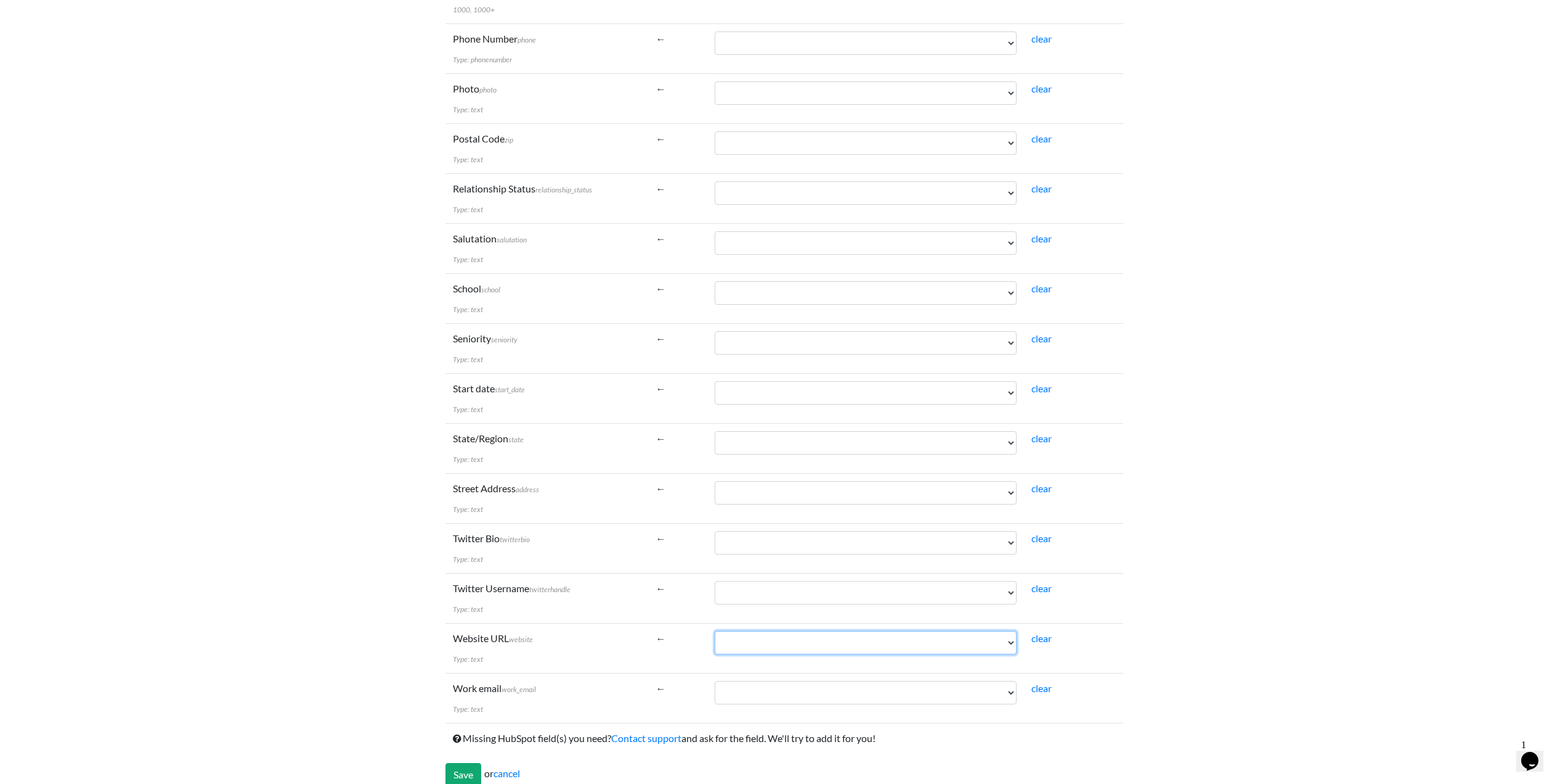
select select "cr_753081"
click at [715, 631] on select "Company Size LinkedIn JobsLink street_address city_address Twitter Name Email s…" at bounding box center [865, 642] width 302 height 23
select select "cr_753086"
click at [715, 680] on select "Company Size LinkedIn JobsLink street_address city_address Twitter Name Email s…" at bounding box center [865, 692] width 302 height 23
click at [552, 623] on td "Website URL website Type: text" at bounding box center [547, 648] width 203 height 50
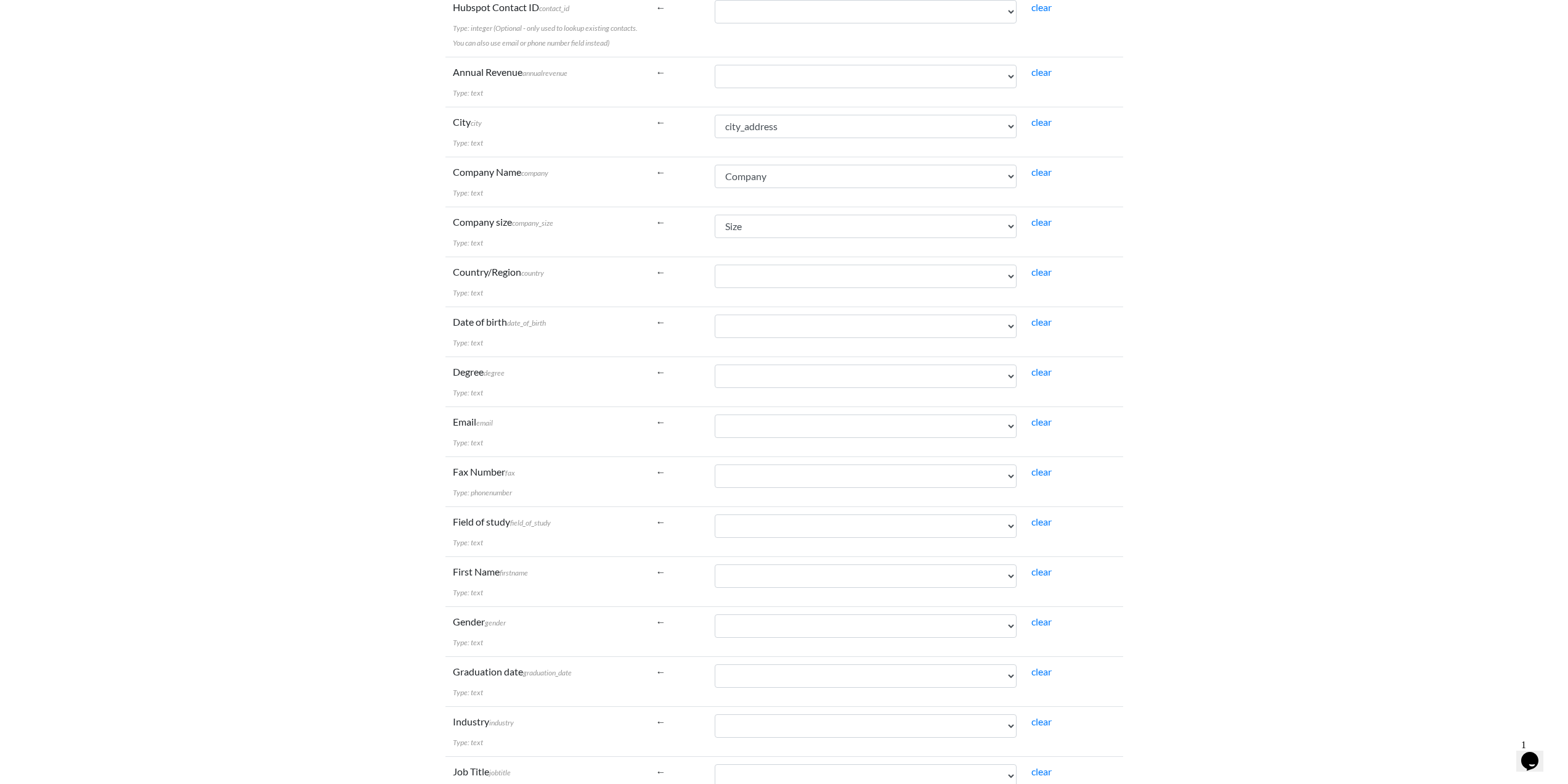
scroll to position [0, 0]
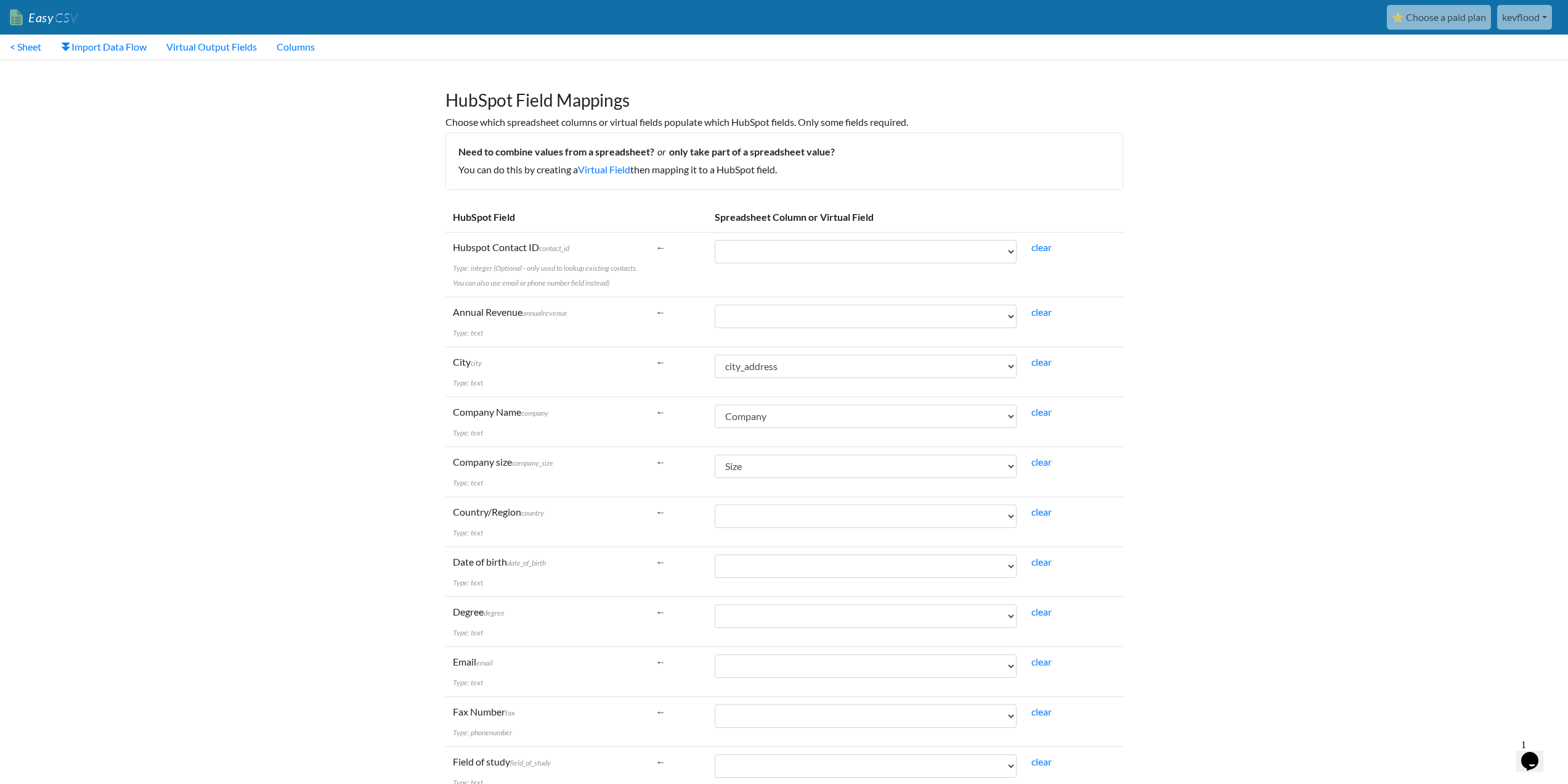
click at [552, 621] on td "Degree degree Type: text" at bounding box center [547, 621] width 203 height 50
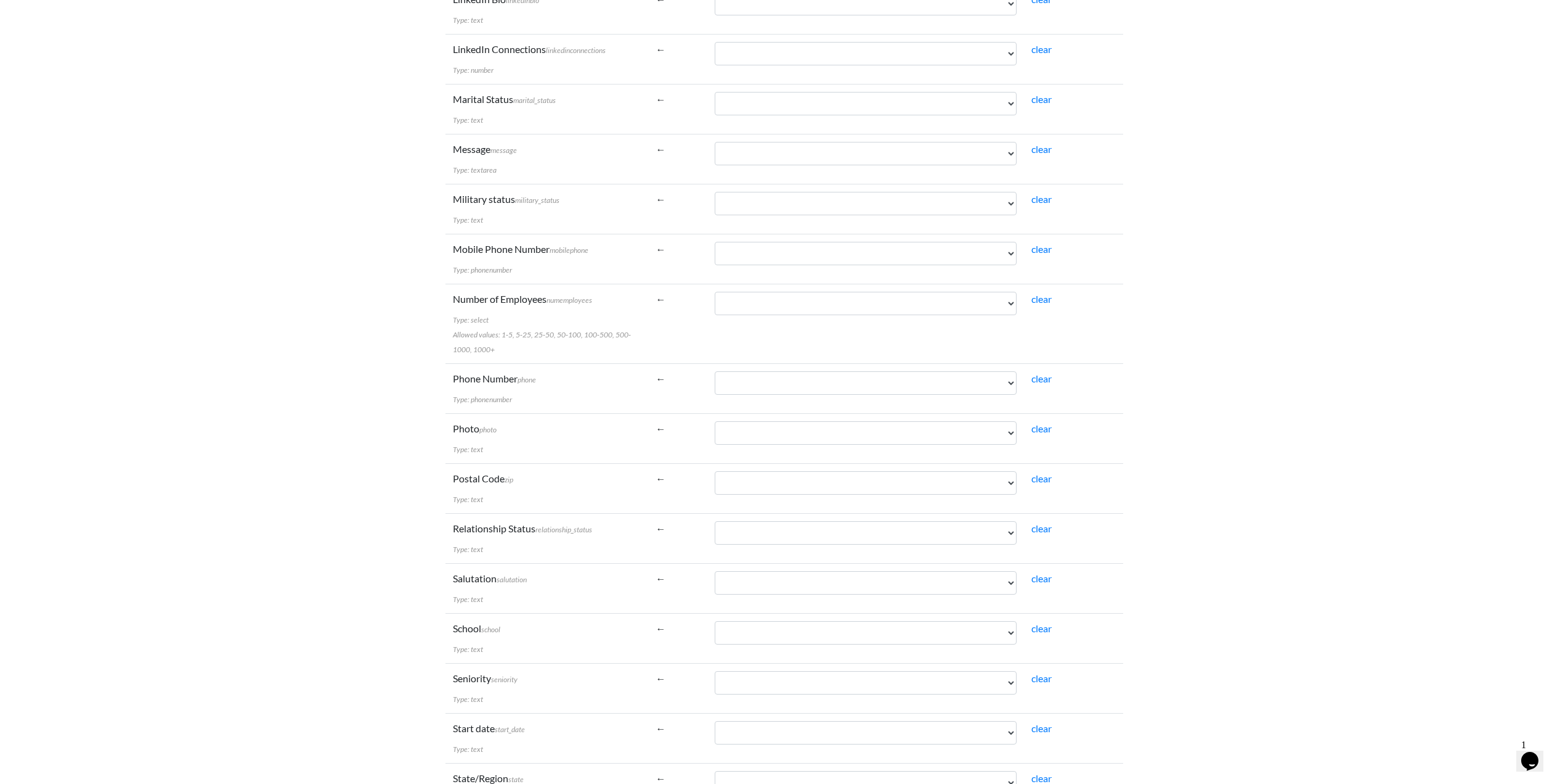
scroll to position [1646, 0]
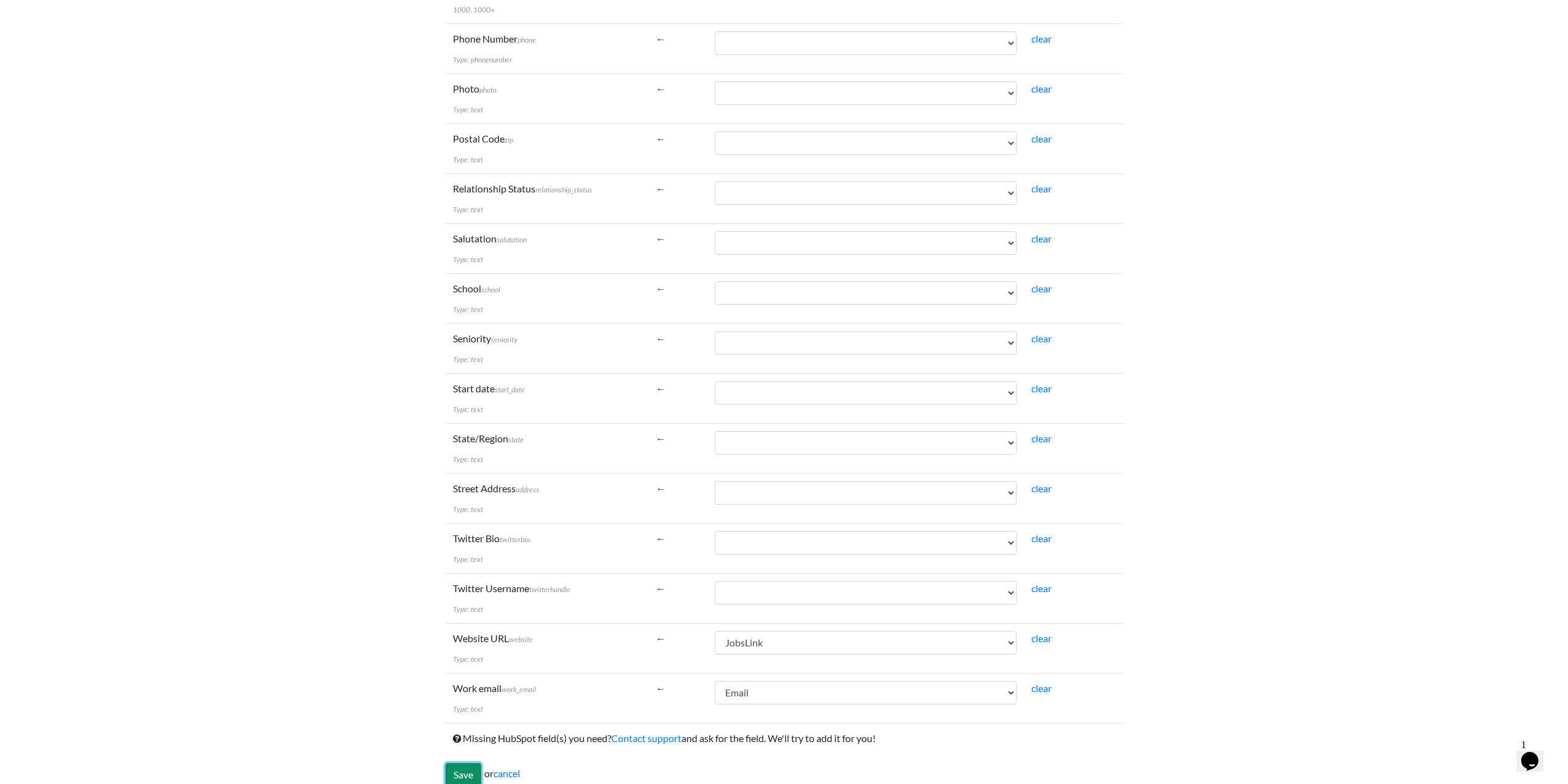
click at [464, 763] on input "Save" at bounding box center [463, 774] width 35 height 23
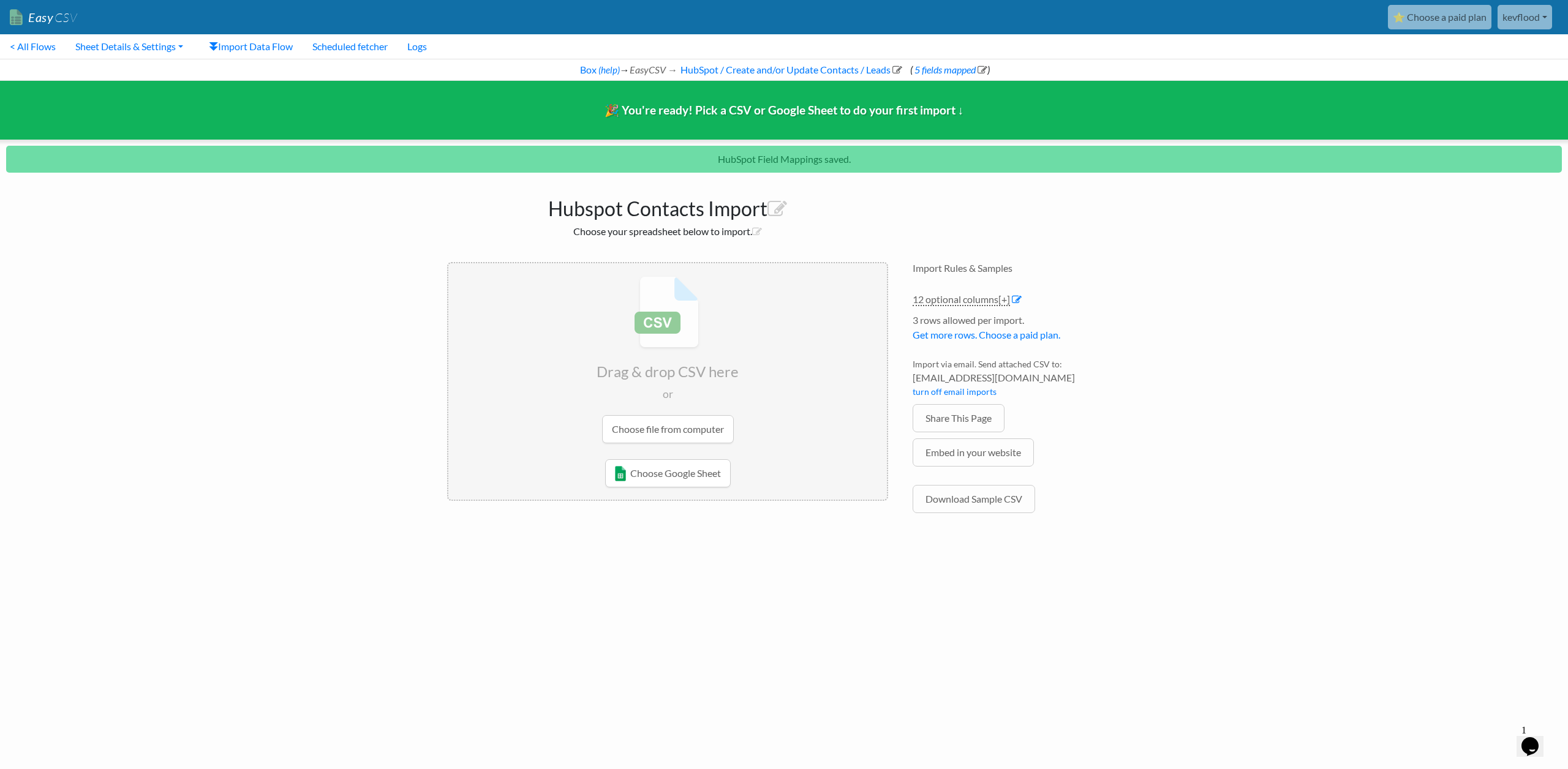
click at [264, 328] on body "Easy CSV ⭐ Choose a paid plan kevflood Kevflood All Flows All CSV Generators Bu…" at bounding box center [784, 272] width 1568 height 544
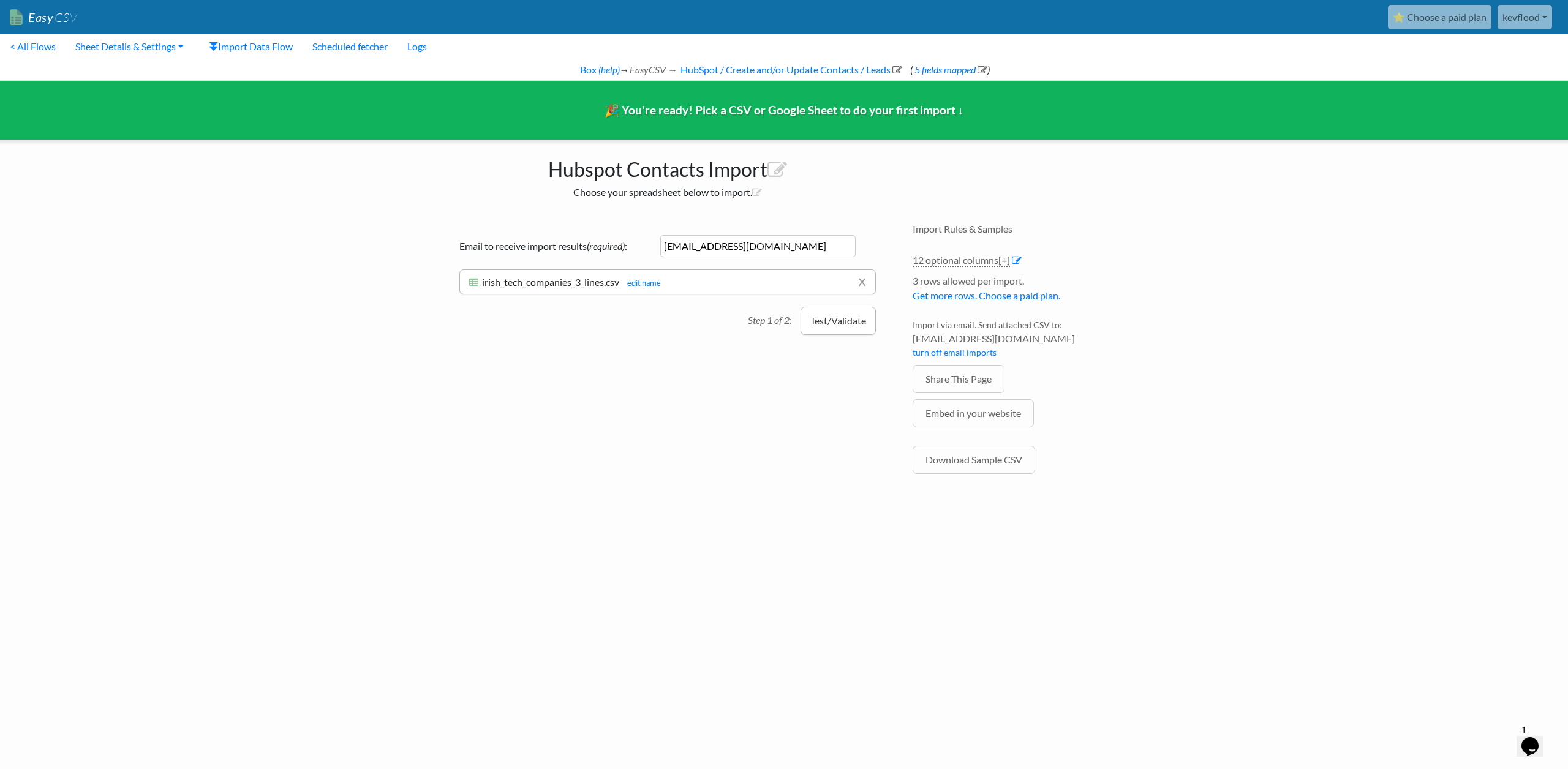
click at [826, 312] on button "Test/Validate" at bounding box center [838, 321] width 76 height 28
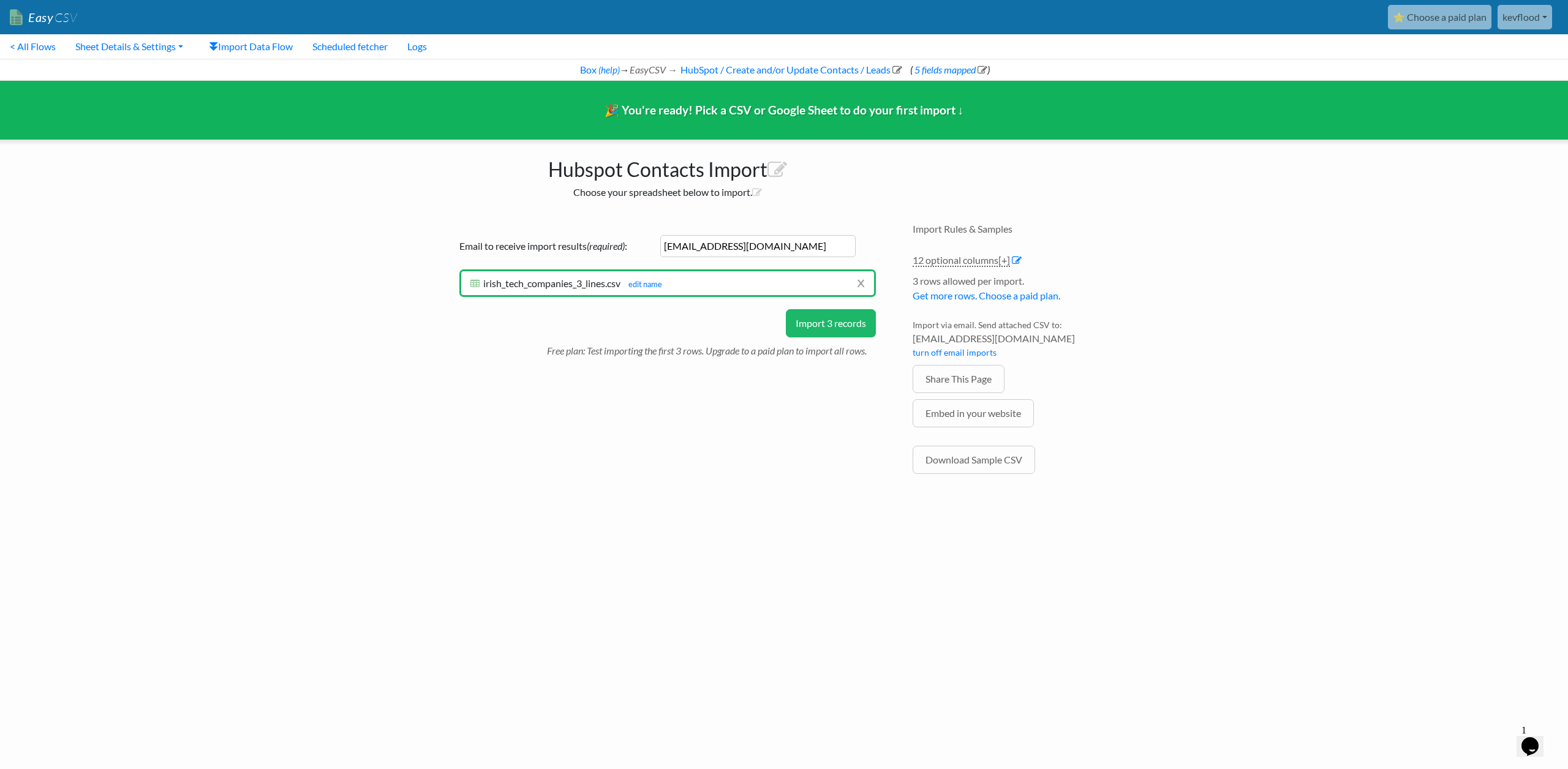
click at [833, 318] on button "Import 3 records" at bounding box center [831, 323] width 90 height 28
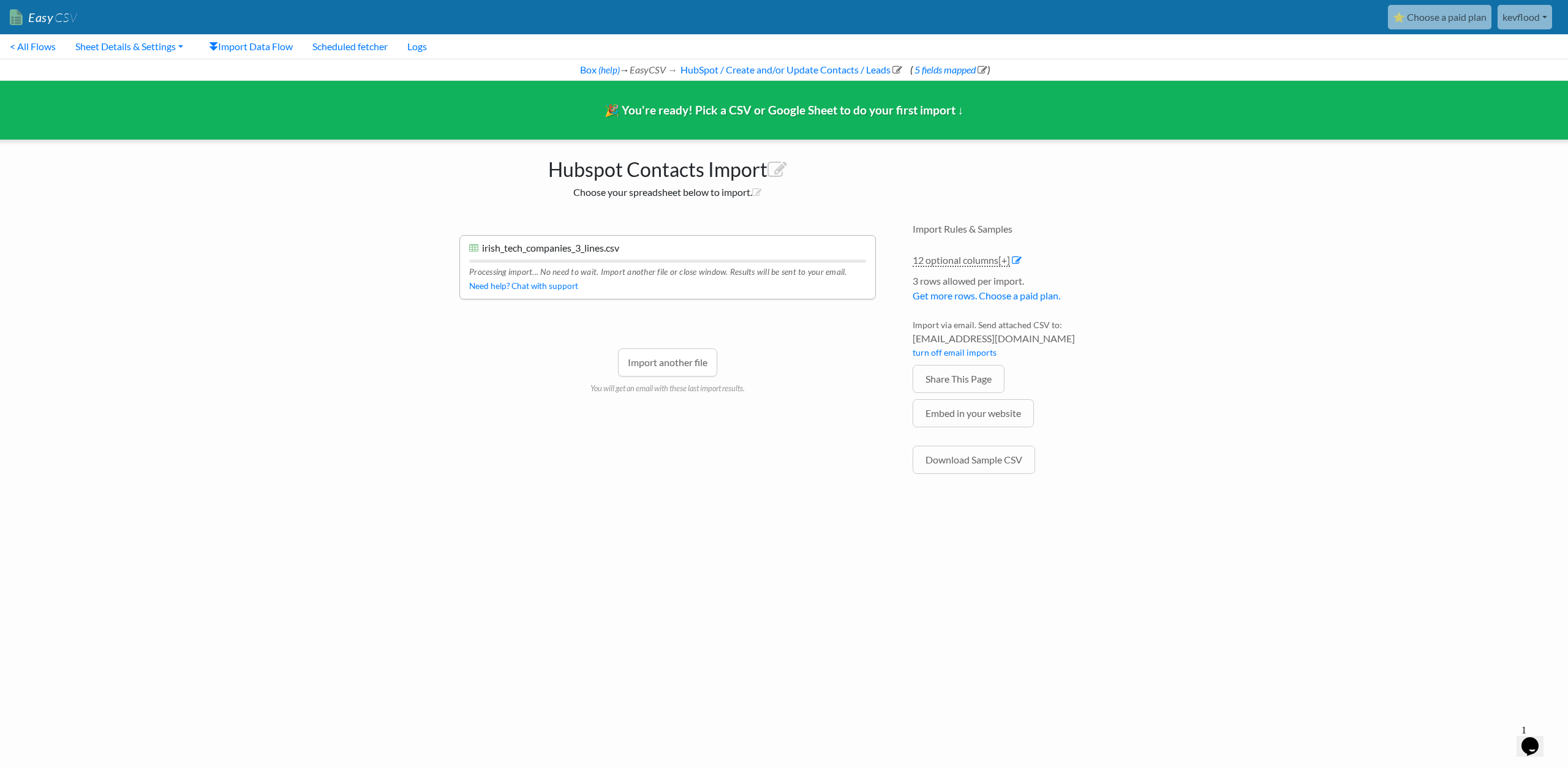
click at [704, 514] on html "Easy CSV ⭐ Choose a paid plan kevflood Kevflood All Flows All CSV Generators Bu…" at bounding box center [784, 257] width 1568 height 514
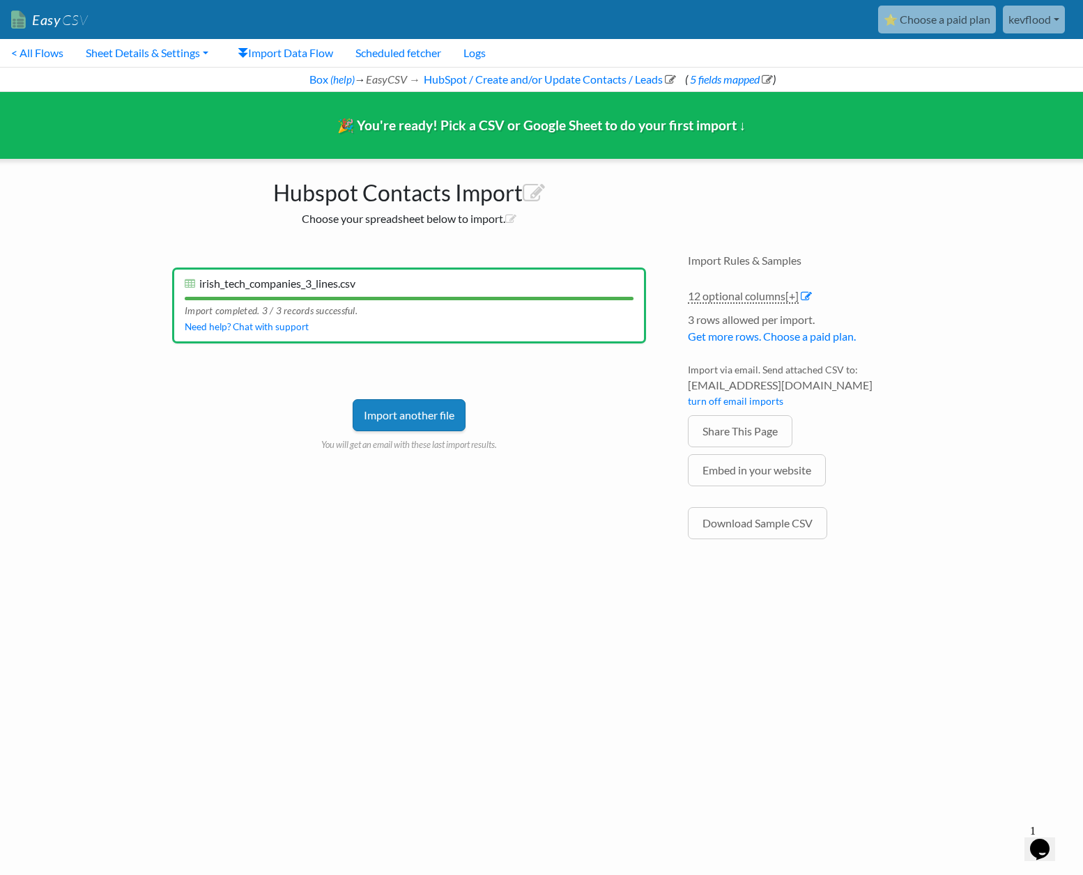
click at [398, 415] on link "Import another file" at bounding box center [409, 415] width 113 height 32
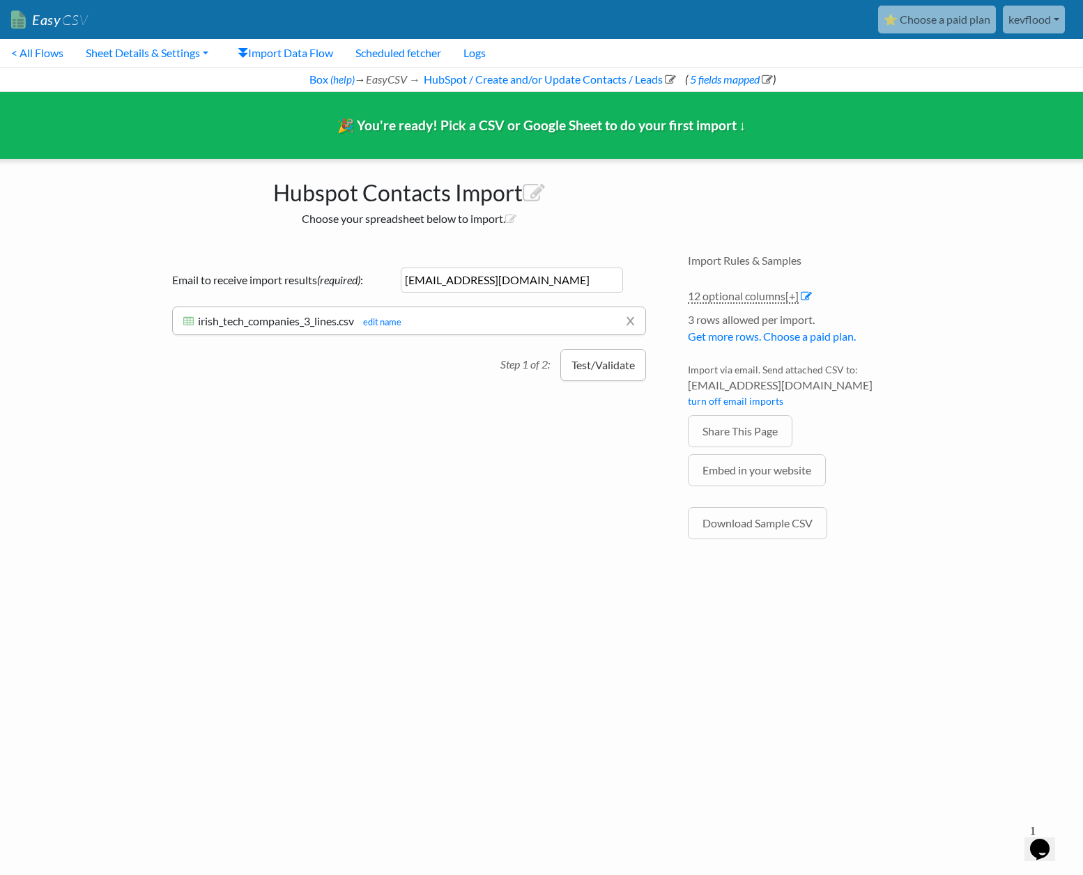
click at [617, 366] on button "Test/Validate" at bounding box center [603, 365] width 86 height 32
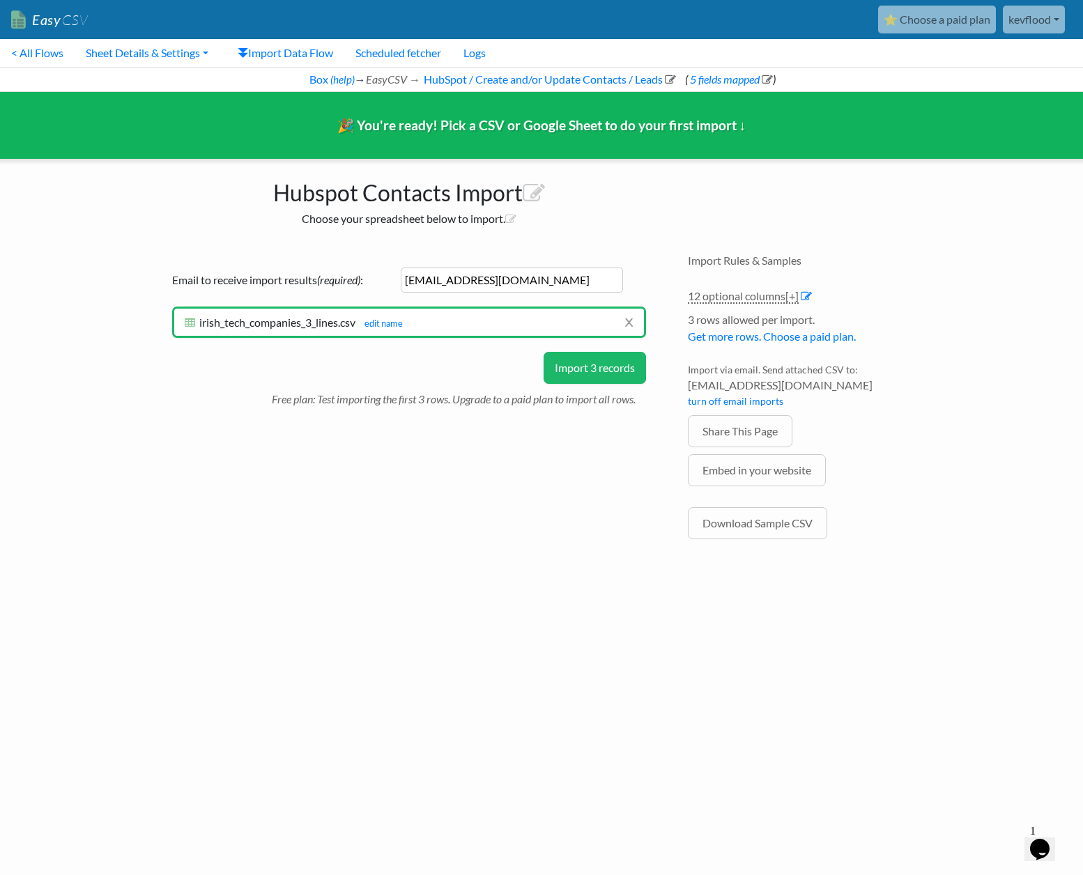
click at [581, 369] on button "Import 3 records" at bounding box center [594, 368] width 102 height 32
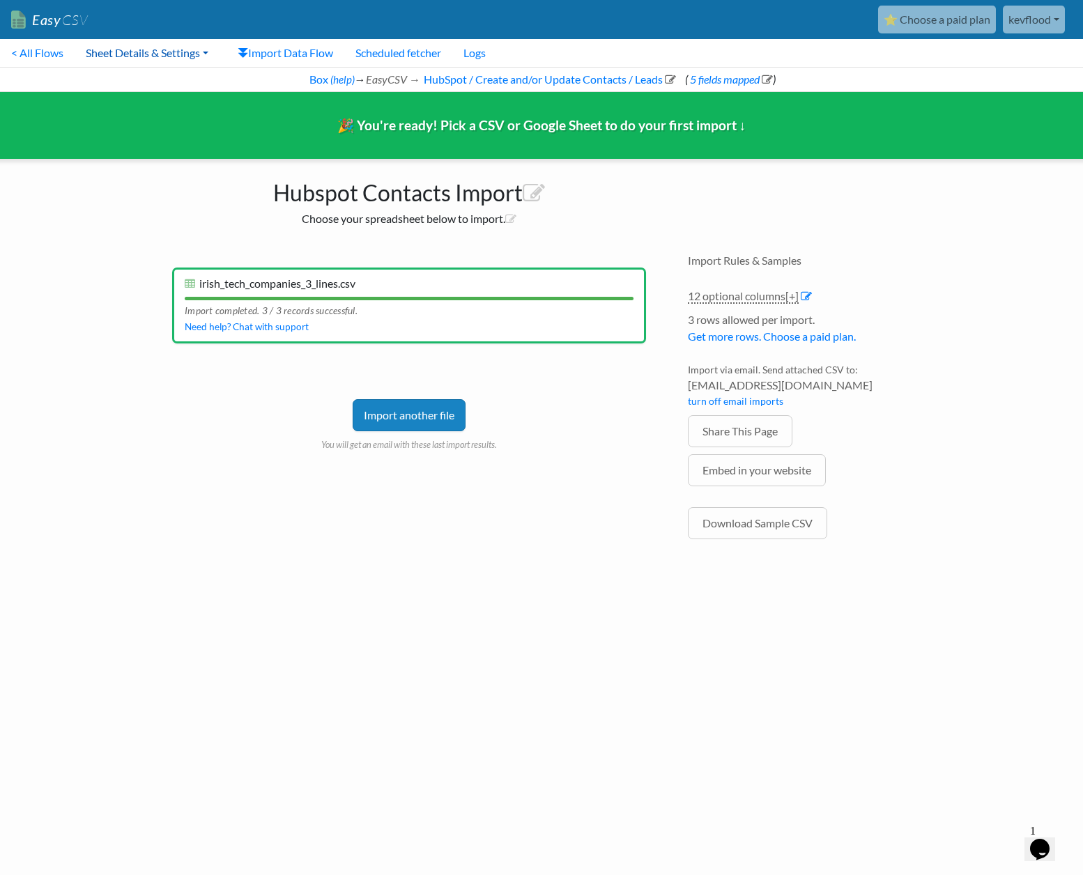
click at [144, 54] on link "Sheet Details & Settings" at bounding box center [147, 53] width 145 height 28
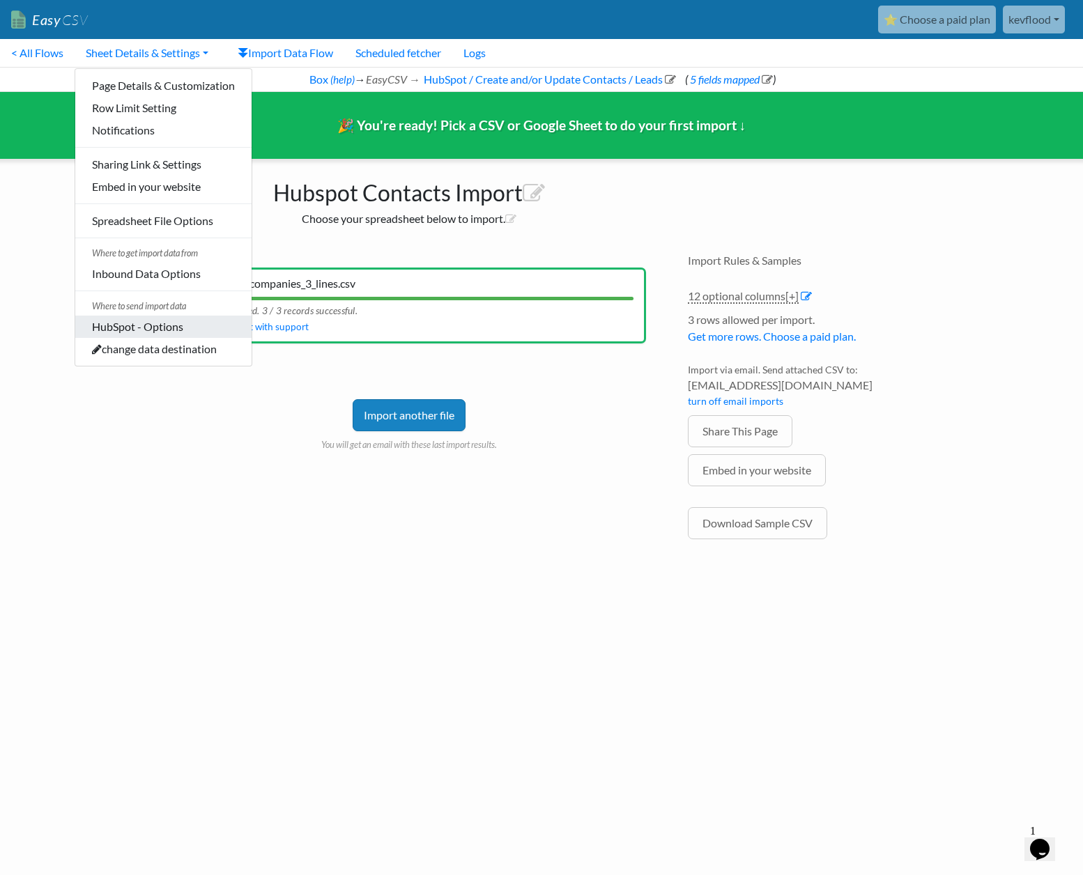
click at [130, 330] on link "HubSpot - Options" at bounding box center [163, 327] width 176 height 22
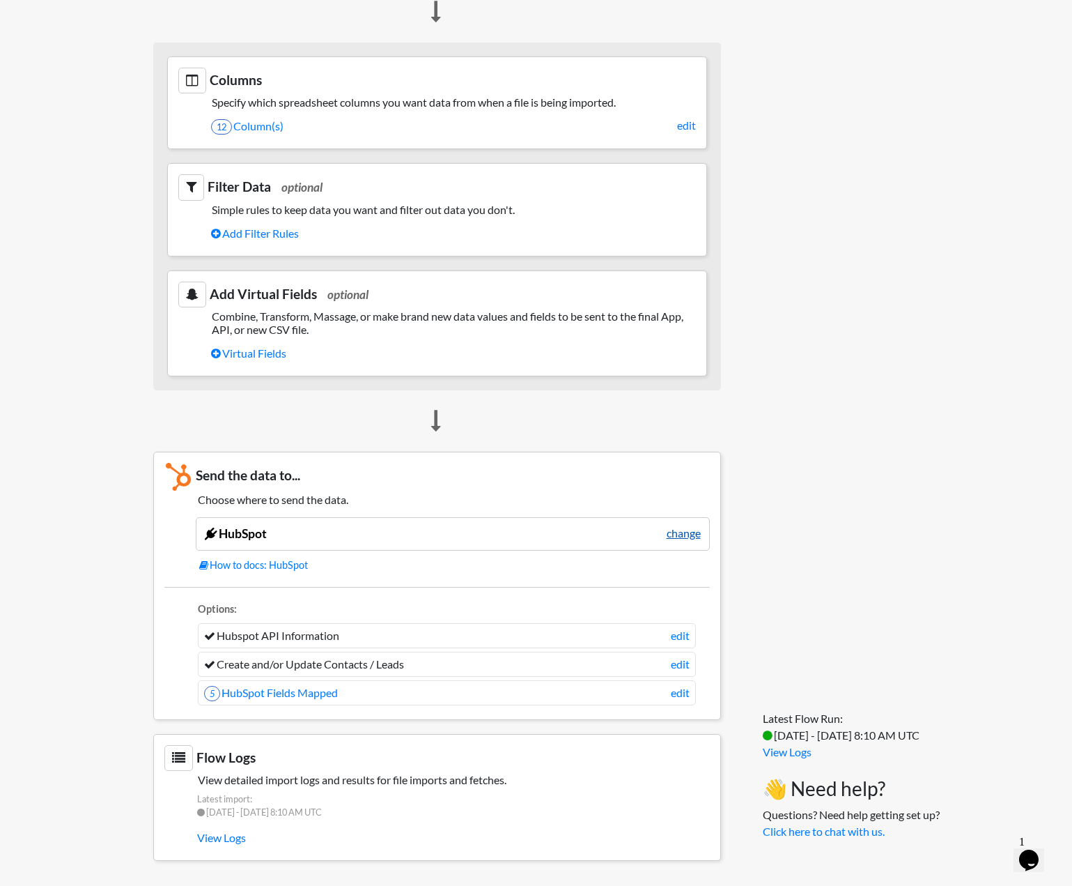
click at [683, 533] on link "change" at bounding box center [684, 533] width 34 height 17
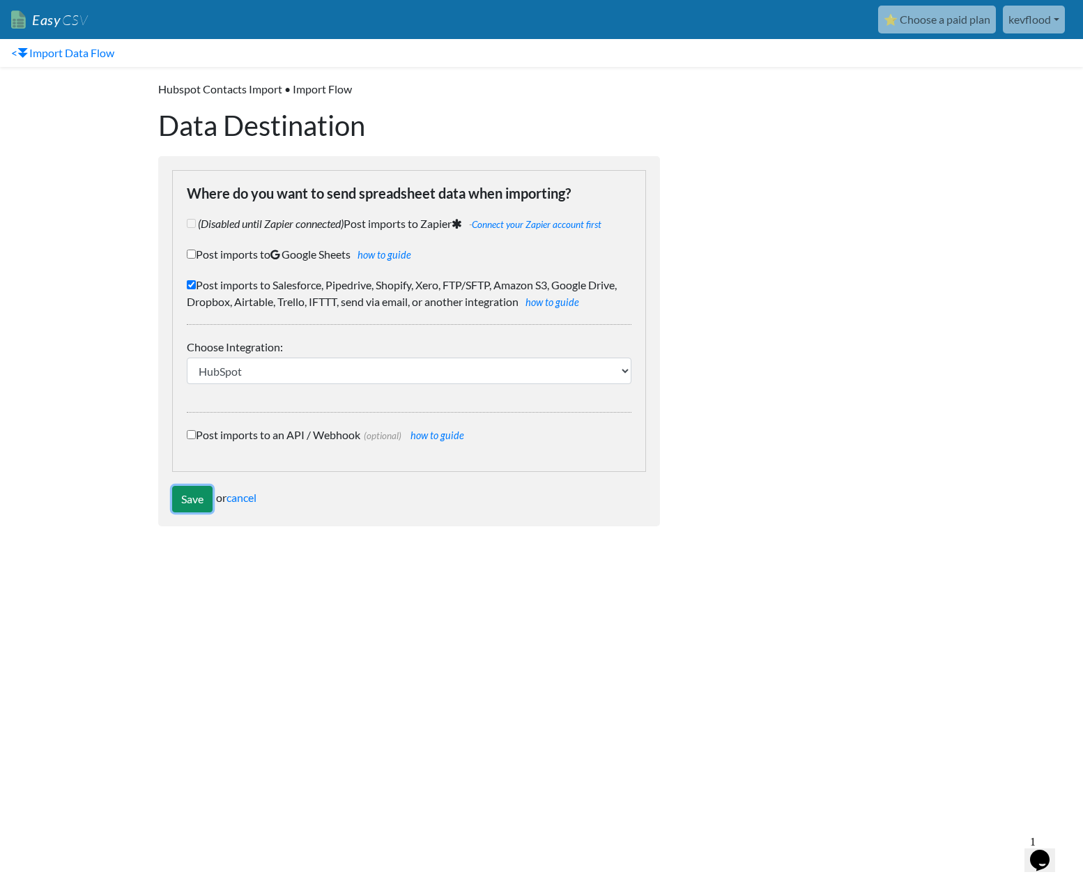
click at [190, 494] on input "Save" at bounding box center [192, 499] width 40 height 26
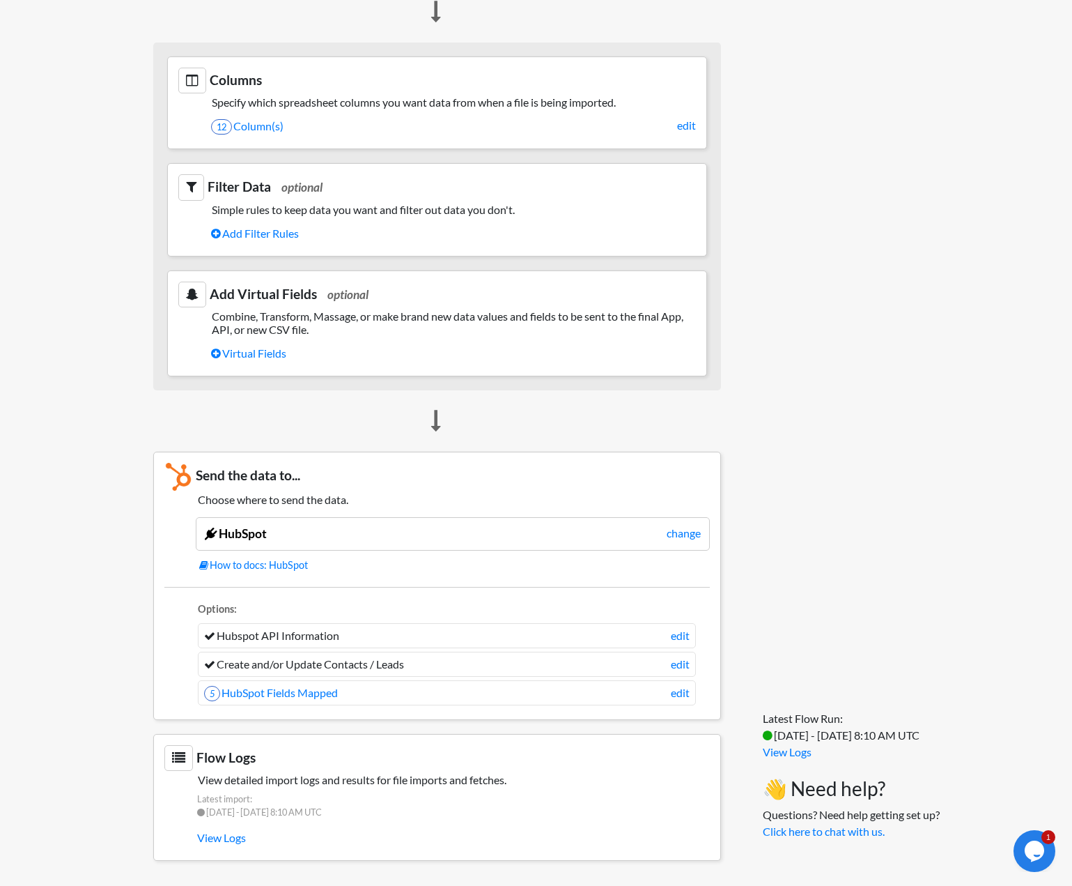
click at [300, 637] on li "Hubspot API Information edit" at bounding box center [447, 635] width 498 height 25
click at [692, 641] on li "Hubspot API Information edit" at bounding box center [447, 635] width 498 height 25
click at [675, 635] on link "edit" at bounding box center [680, 635] width 19 height 17
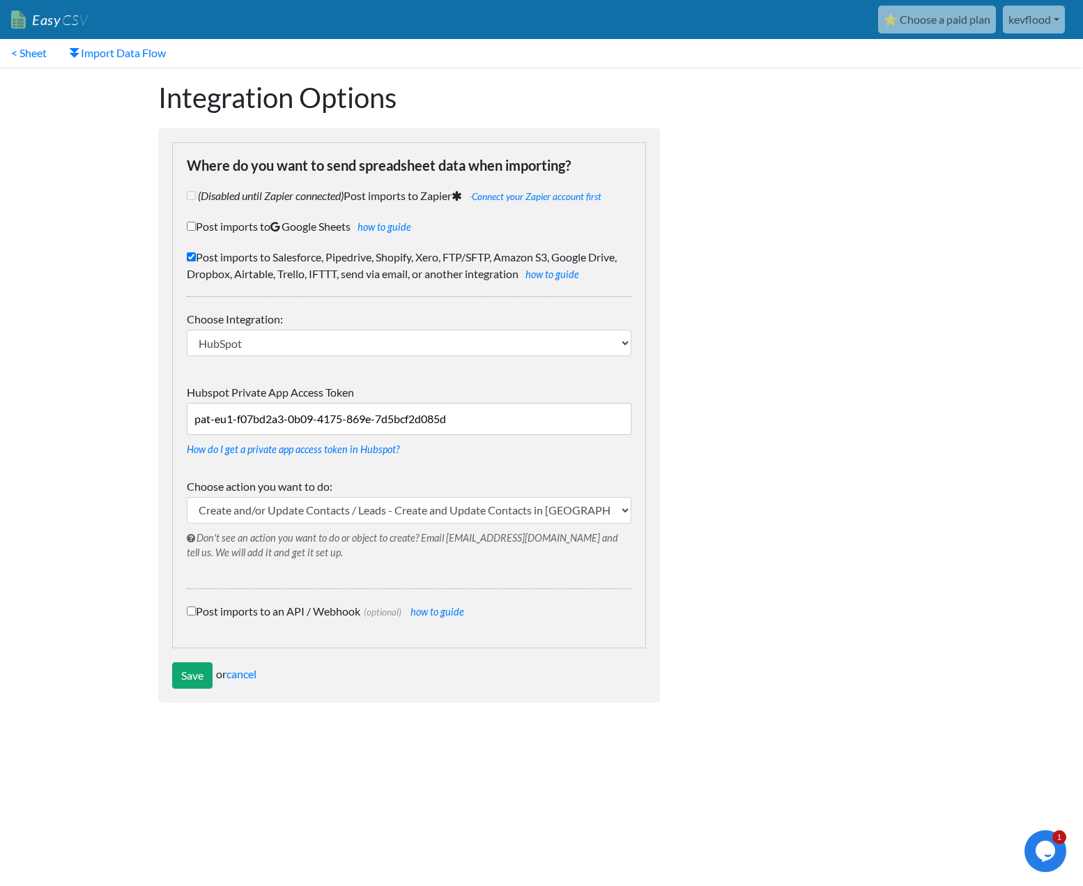
click at [467, 418] on input "pat-eu1-f07bd2a3-0b09-4175-869e-7d5bcf2d085d" at bounding box center [409, 419] width 445 height 32
paste input "aa6c1583-97d8-4547-871f-341aa1e4d982"
type input "pat-eu1-aa6c1583-97d8-4547-871f-341aa1e4d982"
click at [184, 678] on input "Save" at bounding box center [192, 675] width 40 height 26
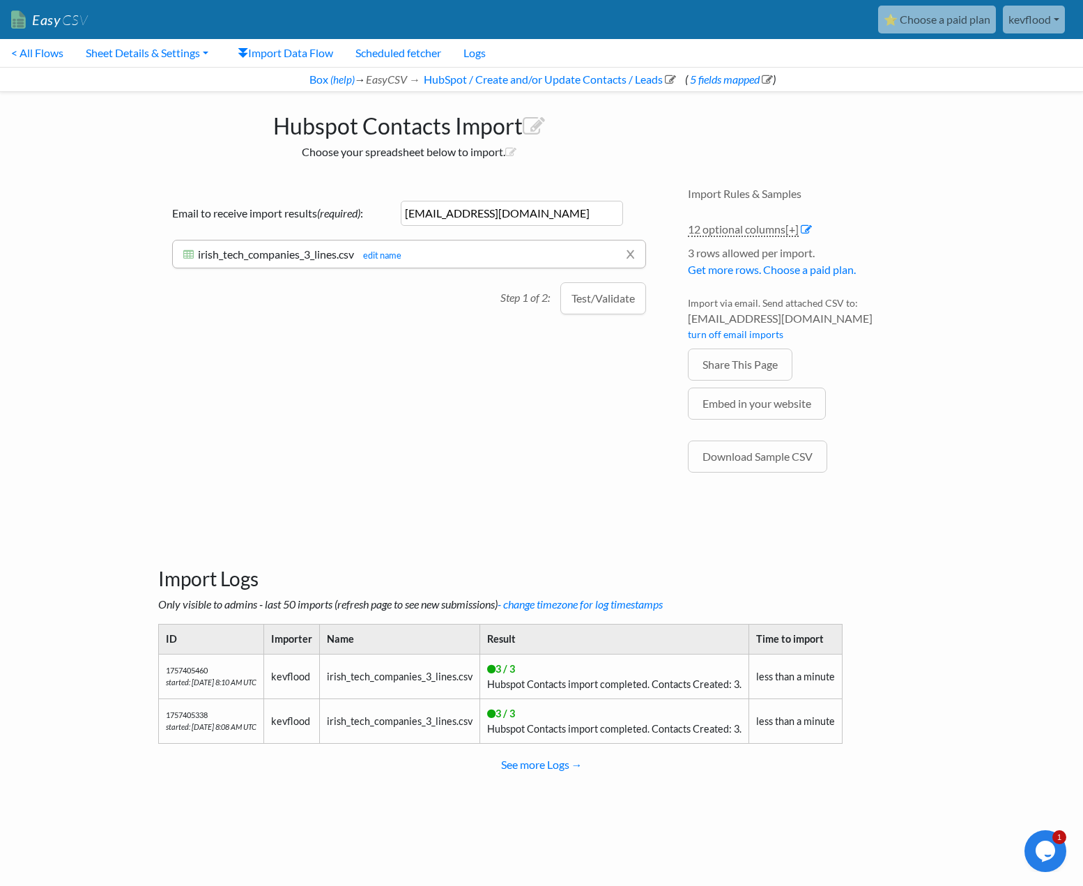
click at [592, 314] on div "Drag & drop CSV here or Choose file from computer Choose Google Sheet Email to …" at bounding box center [409, 340] width 530 height 334
click at [601, 302] on button "Test/Validate" at bounding box center [603, 298] width 86 height 32
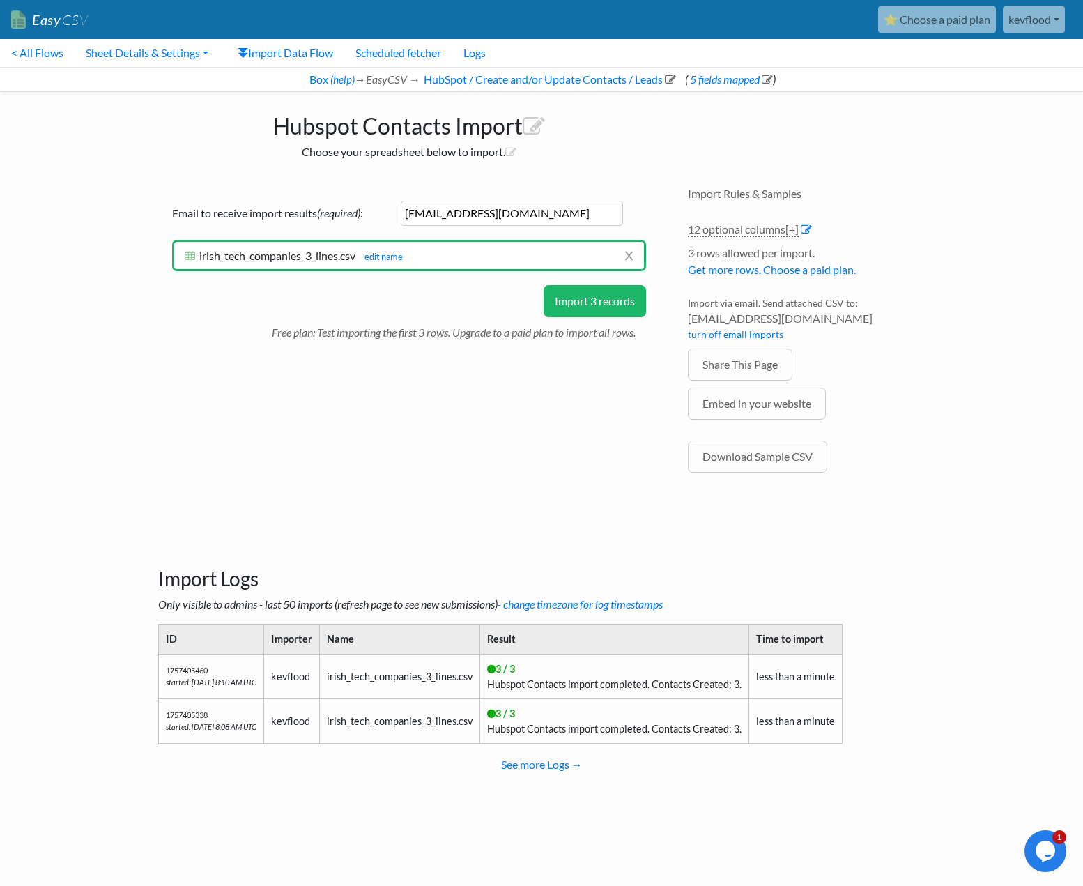
click at [591, 305] on button "Import 3 records" at bounding box center [594, 301] width 102 height 32
